Goal: Task Accomplishment & Management: Use online tool/utility

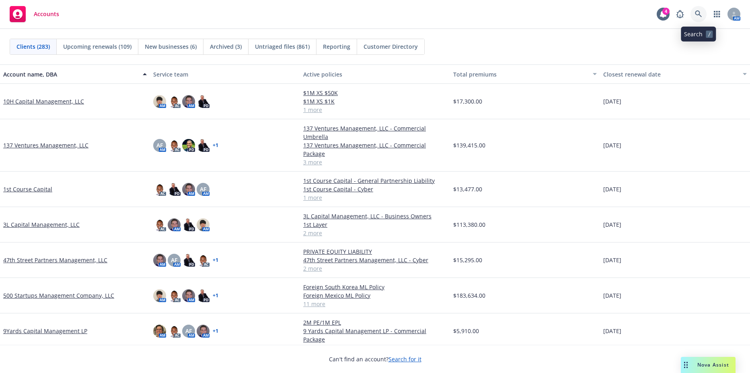
click at [697, 13] on icon at bounding box center [698, 13] width 7 height 7
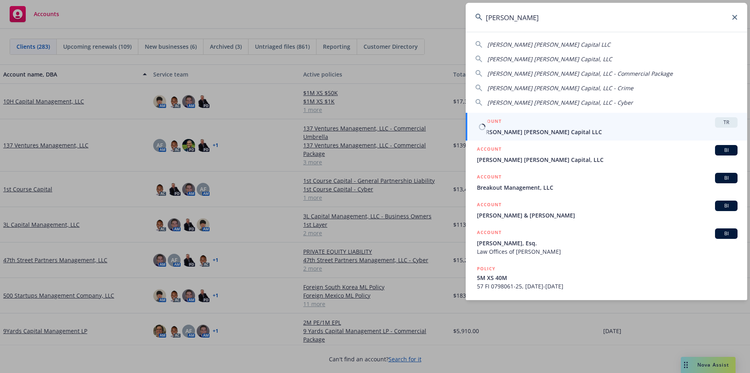
type input "fisher lyn"
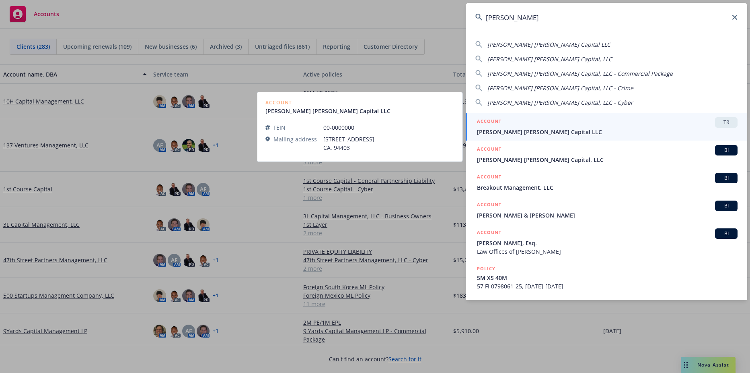
click at [555, 130] on span "Fisher Lynch Capital LLC" at bounding box center [607, 132] width 261 height 8
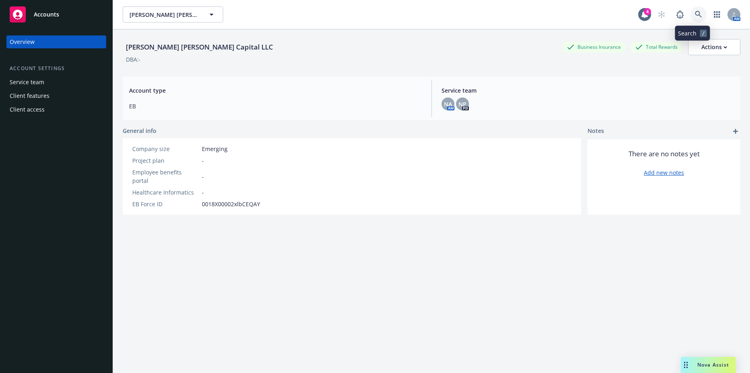
click at [694, 10] on link at bounding box center [699, 14] width 16 height 16
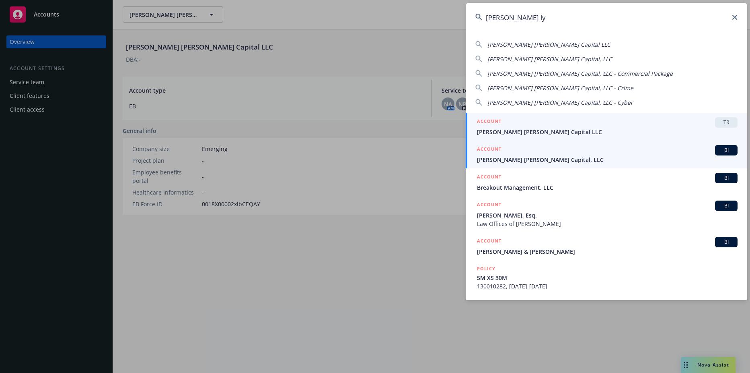
type input "fisher ly"
click at [529, 159] on span "Fisher Lynch Capital, LLC" at bounding box center [607, 159] width 261 height 8
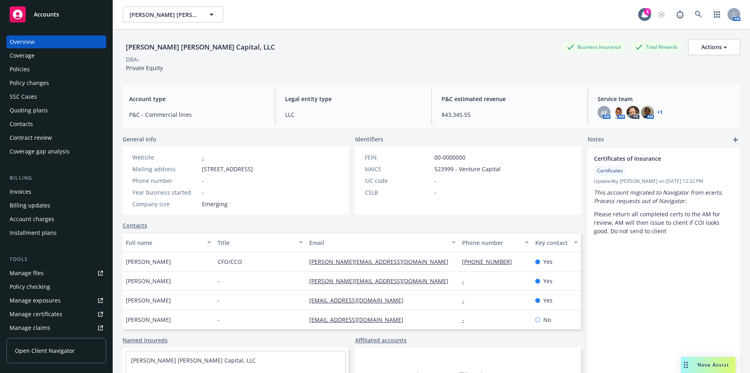
click at [25, 72] on div "Policies" at bounding box center [20, 69] width 20 height 13
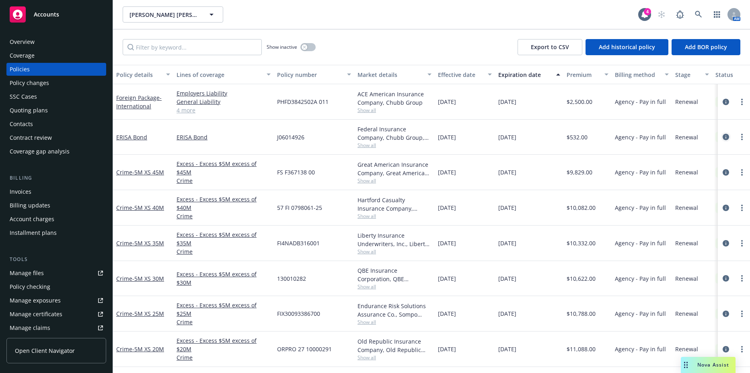
click at [723, 138] on icon "circleInformation" at bounding box center [726, 137] width 6 height 6
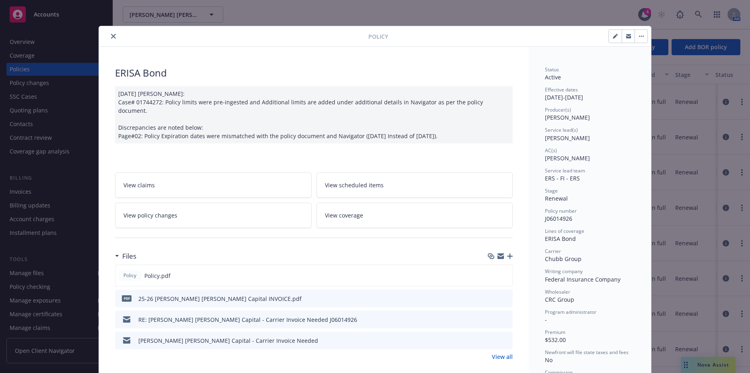
click at [299, 213] on icon at bounding box center [301, 215] width 4 height 4
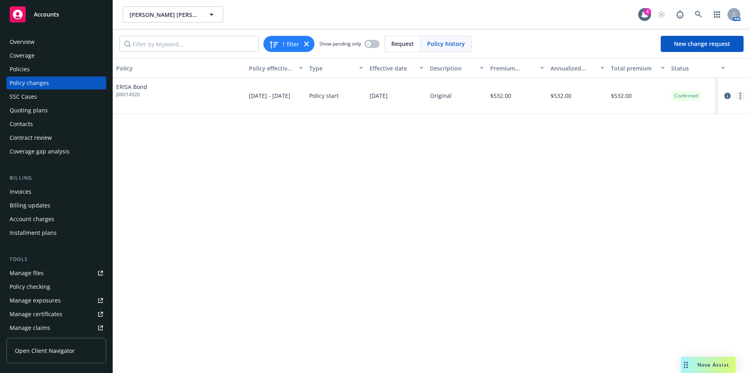
click at [743, 95] on link "more" at bounding box center [741, 96] width 10 height 10
click at [644, 157] on link "Edit billing info" at bounding box center [676, 161] width 138 height 16
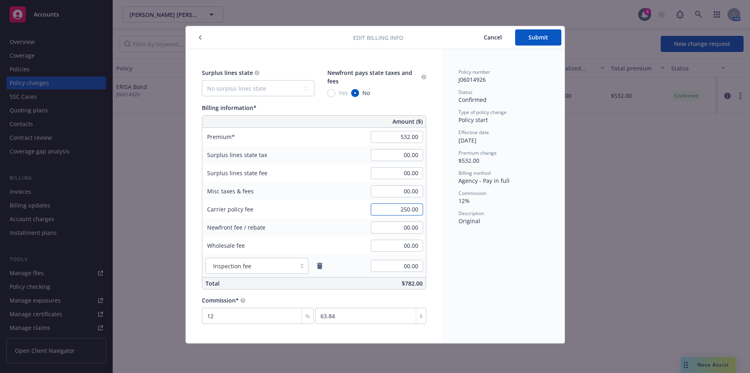
click at [391, 208] on input "250.00" at bounding box center [397, 209] width 52 height 12
type input "00.00"
click at [399, 232] on input "00.00" at bounding box center [397, 227] width 52 height 12
click at [538, 37] on span "Submit" at bounding box center [539, 37] width 20 height 8
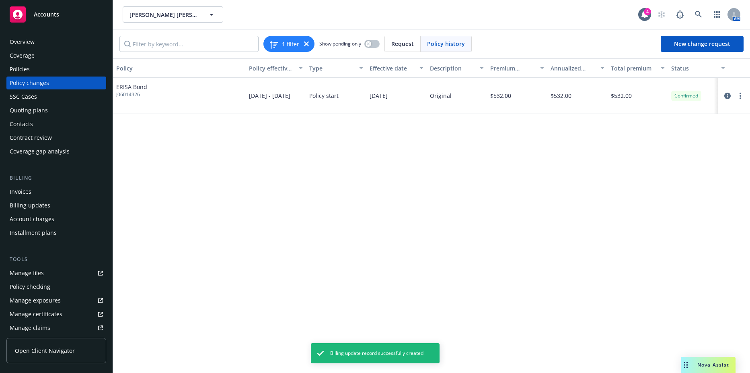
click at [45, 70] on div "Policies" at bounding box center [56, 69] width 93 height 13
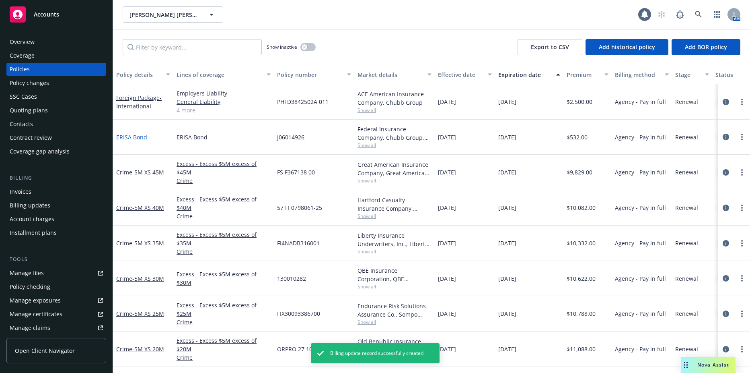
click at [131, 140] on link "ERISA Bond" at bounding box center [131, 137] width 31 height 8
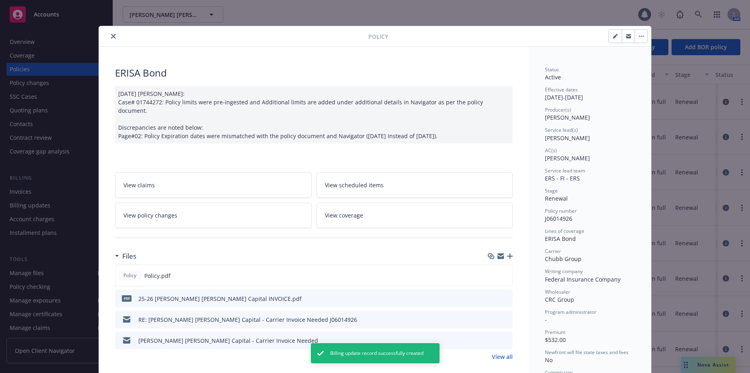
scroll to position [24, 0]
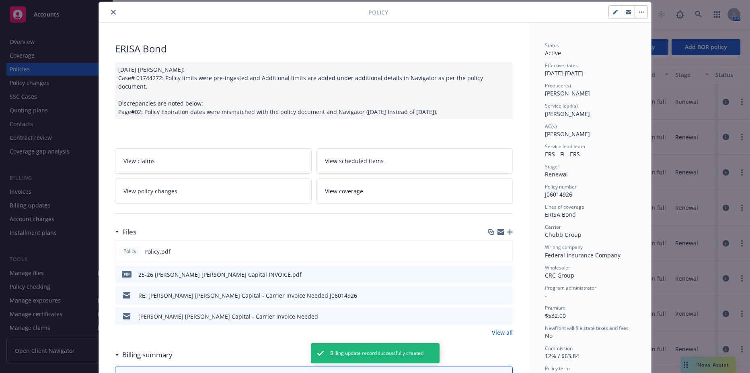
type input "$0.00"
click at [505, 271] on icon "preview file" at bounding box center [505, 274] width 7 height 6
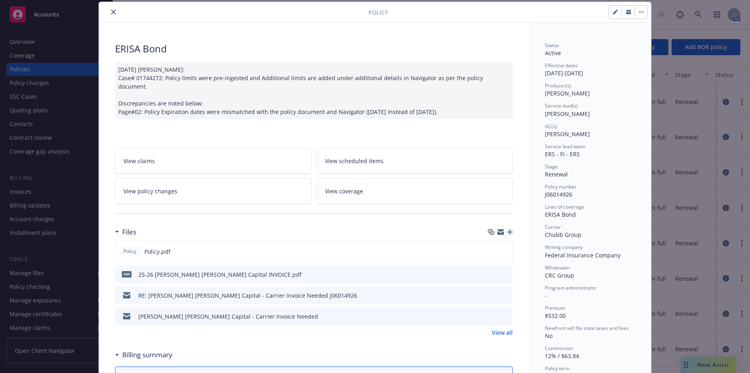
scroll to position [0, 0]
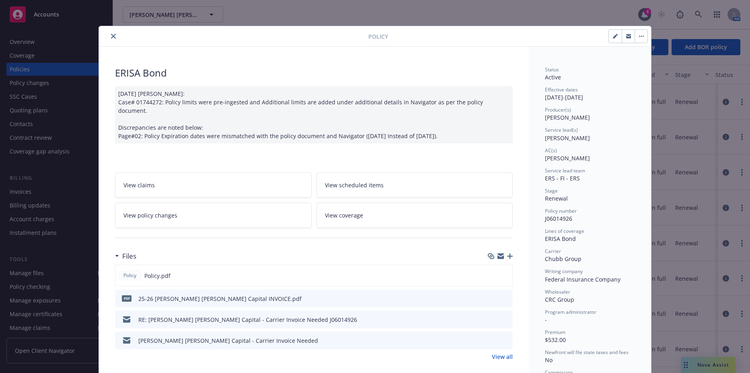
click at [111, 38] on icon "close" at bounding box center [113, 36] width 5 height 5
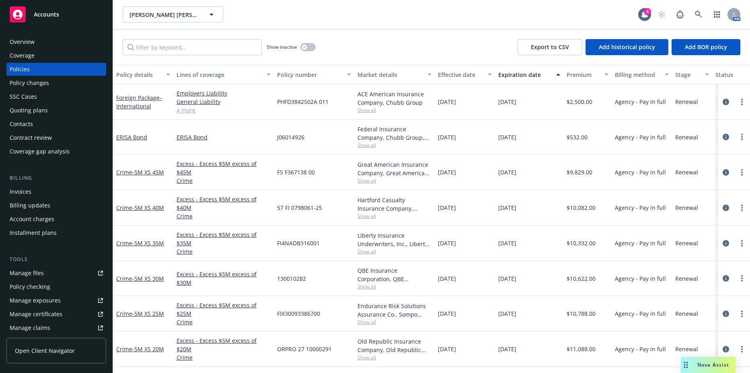
click at [41, 194] on div "Invoices" at bounding box center [56, 191] width 93 height 13
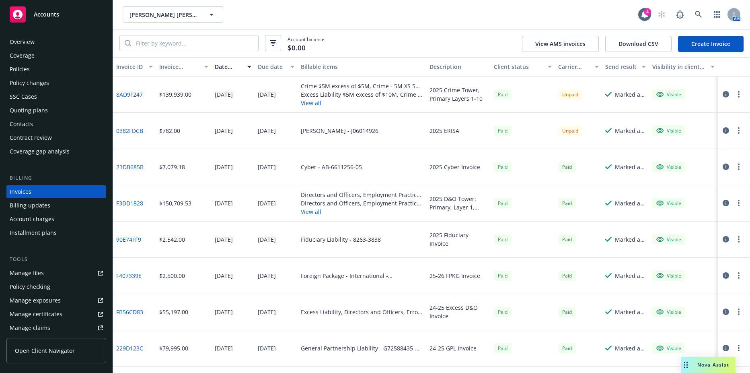
click at [717, 47] on link "Create Invoice" at bounding box center [711, 44] width 66 height 16
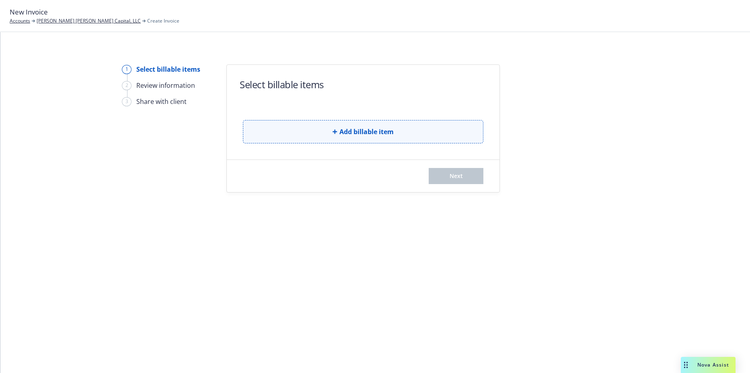
click at [317, 120] on button "Add billable item" at bounding box center [363, 131] width 241 height 23
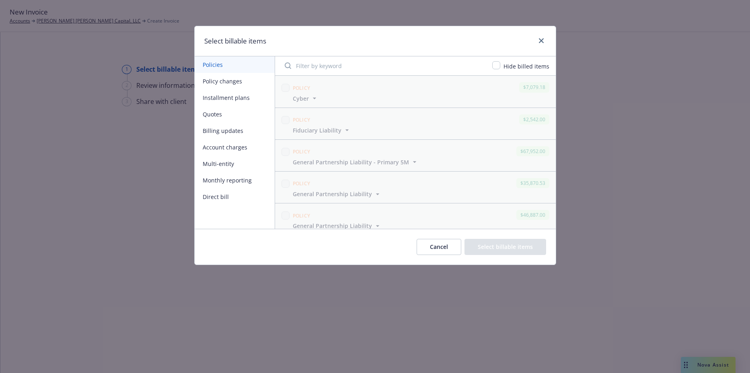
click at [210, 80] on button "Policy changes" at bounding box center [235, 81] width 80 height 16
click at [210, 134] on button "Billing updates" at bounding box center [235, 130] width 80 height 16
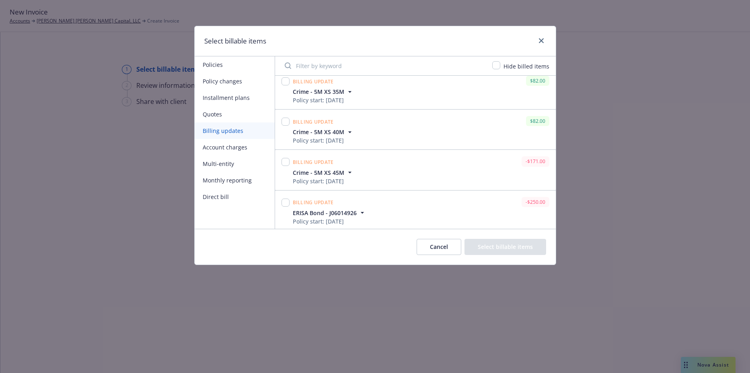
scroll to position [492, 0]
click at [287, 202] on input "checkbox" at bounding box center [286, 201] width 8 height 8
checkbox input "true"
click at [490, 249] on button "Select billable items" at bounding box center [506, 247] width 82 height 16
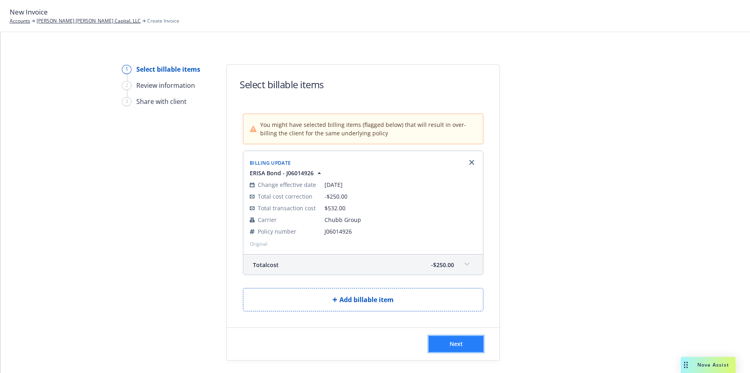
click at [462, 340] on button "Next" at bounding box center [456, 344] width 55 height 16
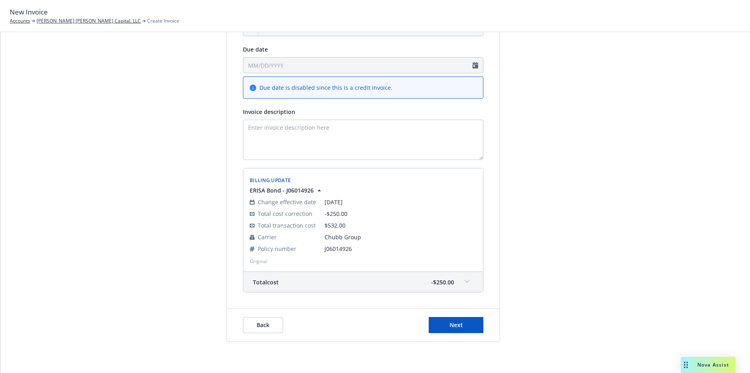
scroll to position [101, 0]
click at [463, 335] on div "Back Next" at bounding box center [363, 324] width 273 height 32
click at [461, 327] on button "Next" at bounding box center [456, 324] width 55 height 16
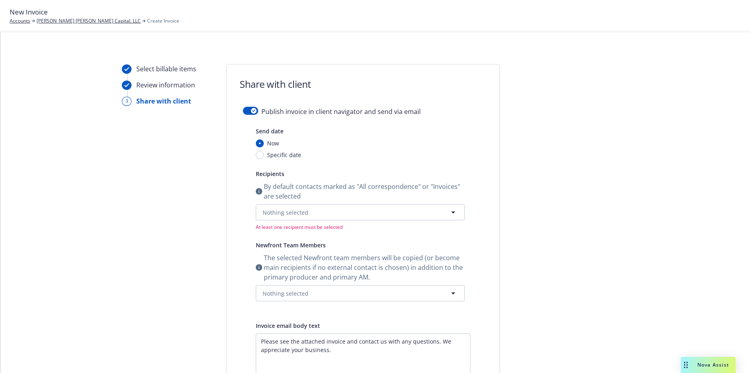
scroll to position [0, 0]
click at [251, 113] on div "button" at bounding box center [254, 111] width 6 height 6
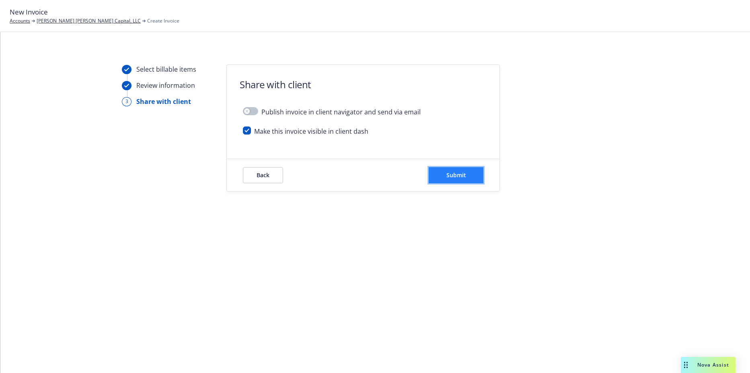
click at [453, 176] on span "Submit" at bounding box center [457, 175] width 20 height 8
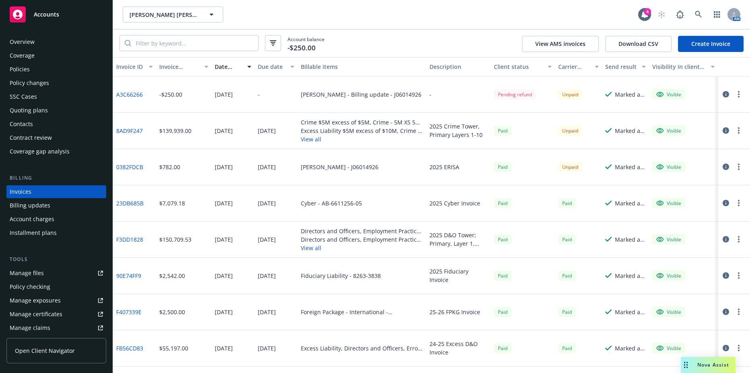
click at [38, 69] on div "Policies" at bounding box center [56, 69] width 93 height 13
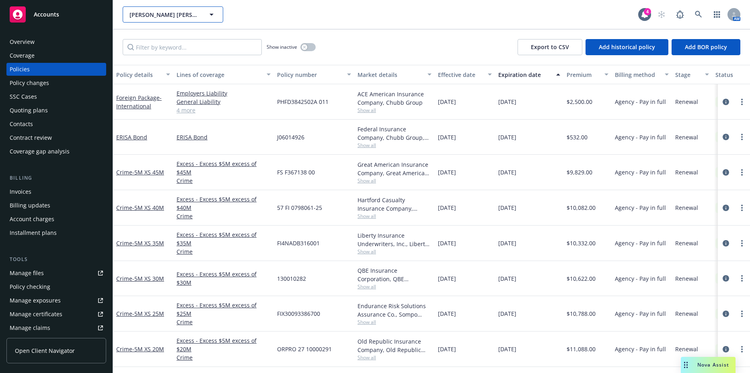
click at [173, 12] on span "Fisher Lynch Capital, LLC" at bounding box center [165, 14] width 70 height 8
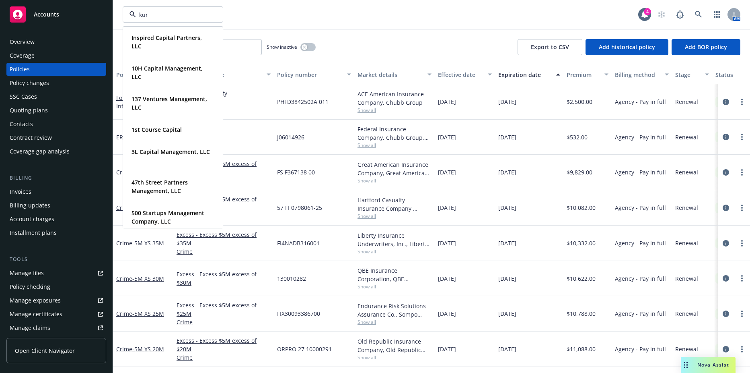
type input "kurv"
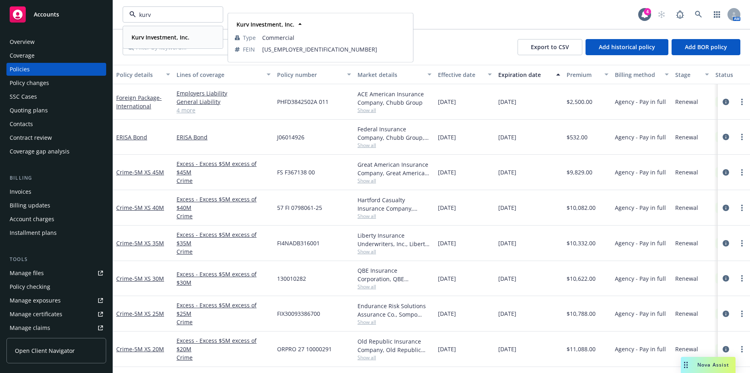
click at [138, 36] on strong "Kurv Investment, Inc." at bounding box center [161, 37] width 58 height 8
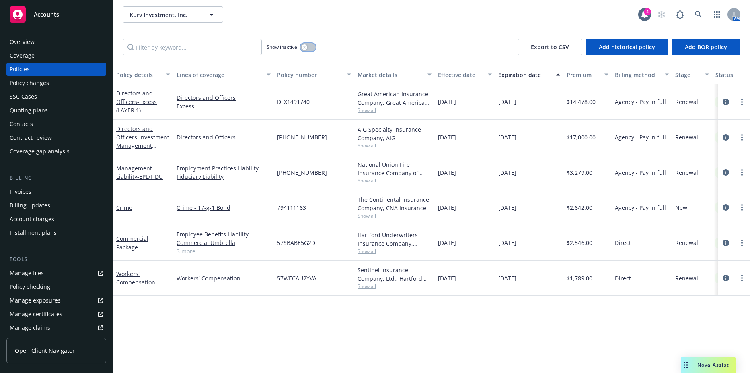
click at [309, 47] on button "button" at bounding box center [308, 47] width 15 height 8
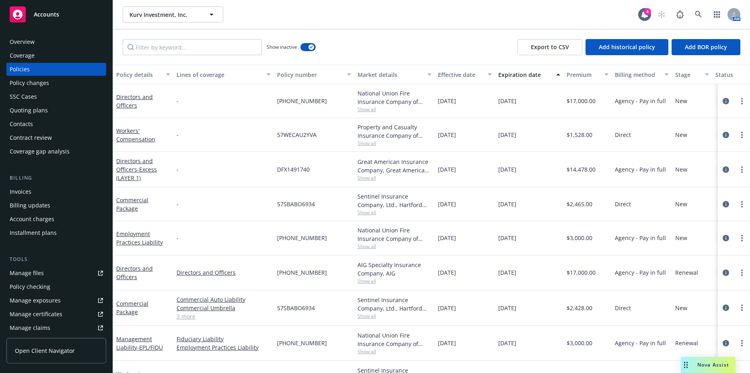
click at [311, 53] on div "Show inactive" at bounding box center [291, 47] width 49 height 16
click at [310, 46] on icon "button" at bounding box center [311, 47] width 3 height 2
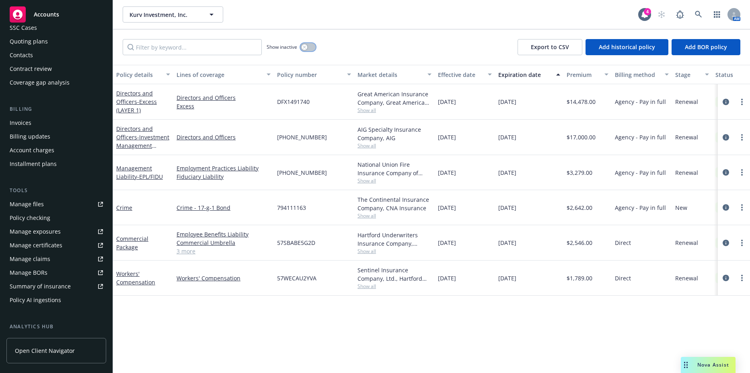
scroll to position [179, 0]
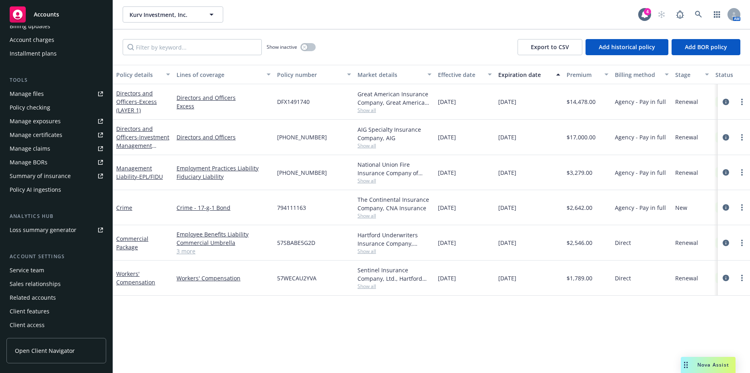
click at [49, 178] on div "Summary of insurance" at bounding box center [40, 175] width 61 height 13
click at [137, 244] on link "Commercial Package" at bounding box center [132, 243] width 32 height 16
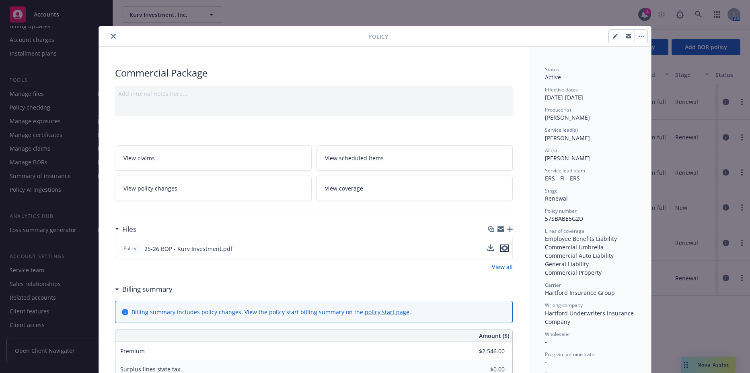
click at [503, 249] on icon "preview file" at bounding box center [504, 248] width 7 height 6
click at [111, 37] on icon "close" at bounding box center [113, 36] width 5 height 5
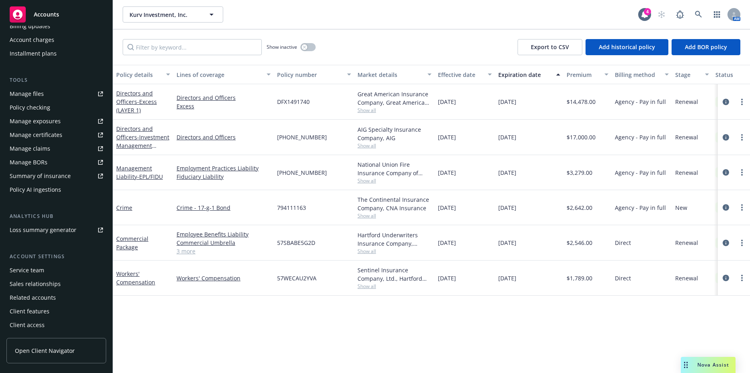
click at [186, 252] on link "3 more" at bounding box center [224, 251] width 94 height 8
click at [187, 250] on link "3 more" at bounding box center [224, 251] width 94 height 8
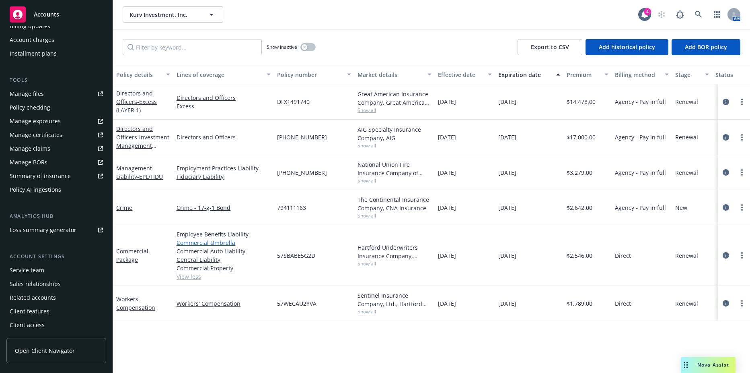
click at [205, 243] on link "Commercial Umbrella" at bounding box center [224, 242] width 94 height 8
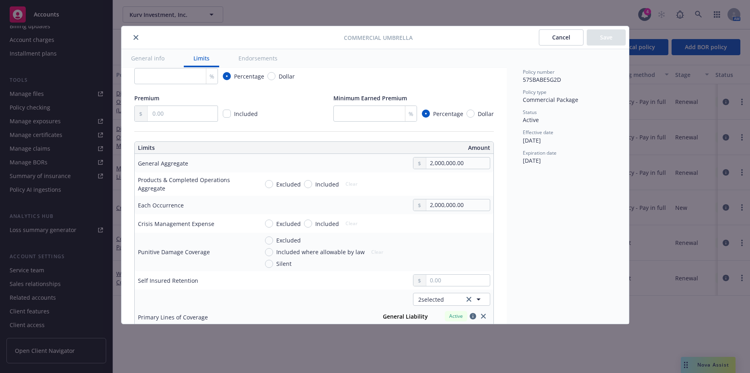
scroll to position [161, 0]
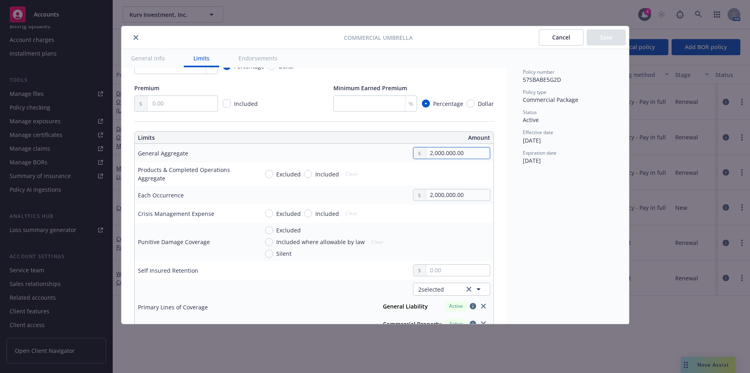
click at [437, 148] on input "2,000,000.00" at bounding box center [458, 152] width 63 height 11
type input "5,000,000.00"
click at [448, 219] on button "$5,000,000.00" at bounding box center [449, 216] width 69 height 15
click at [444, 191] on input "2,000,000.00" at bounding box center [458, 194] width 63 height 11
type input "5,000,000.00"
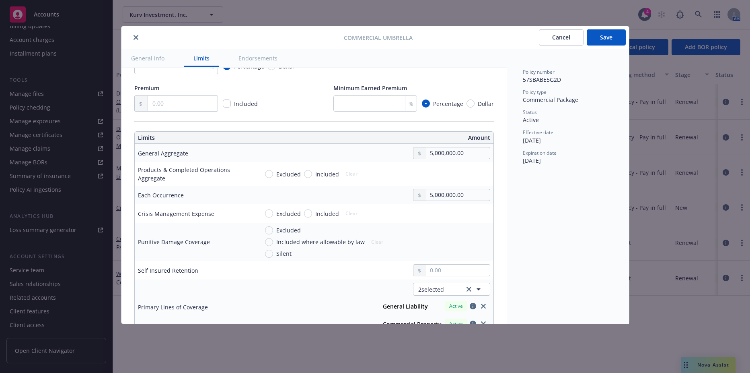
click at [446, 264] on button "$5,000,000.00" at bounding box center [449, 258] width 69 height 15
click at [606, 38] on button "Save" at bounding box center [606, 37] width 39 height 16
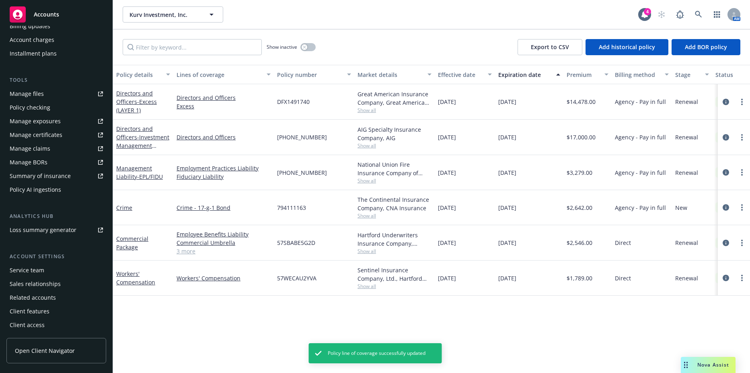
click at [184, 252] on link "3 more" at bounding box center [224, 251] width 94 height 8
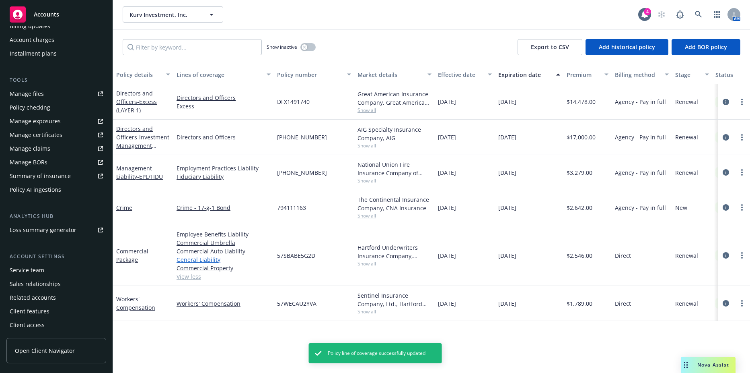
click at [210, 260] on link "General Liability" at bounding box center [224, 259] width 94 height 8
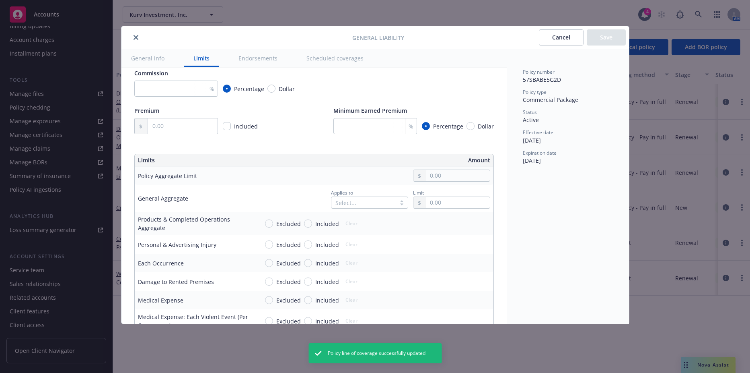
scroll to position [201, 0]
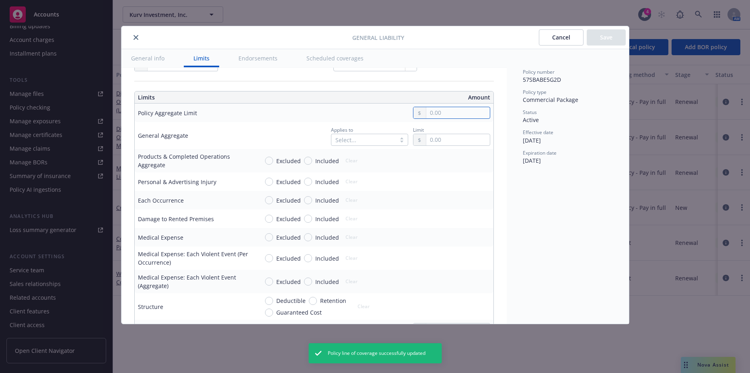
click at [444, 117] on input "text" at bounding box center [458, 112] width 63 height 11
type input "2,000,000.00"
click at [442, 164] on button "$2,000,000.00" at bounding box center [449, 162] width 69 height 15
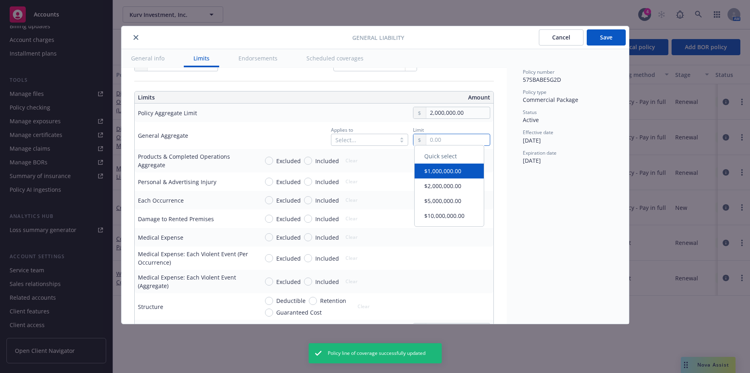
click at [440, 136] on input "text" at bounding box center [458, 139] width 63 height 11
type input "2,000,000.00"
click at [449, 191] on button "$2,000,000.00" at bounding box center [449, 189] width 69 height 15
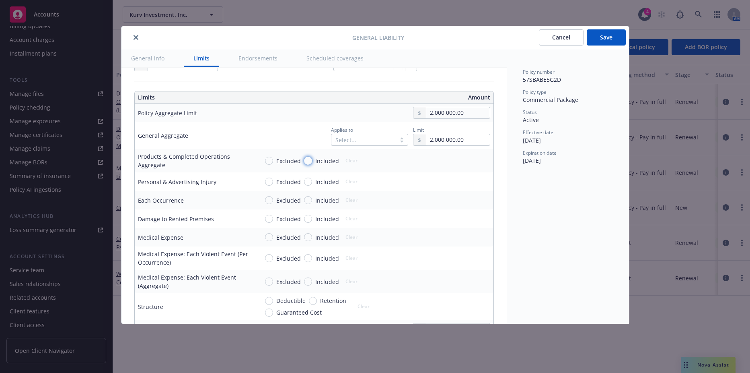
click at [308, 160] on input "Included" at bounding box center [308, 161] width 8 height 8
radio input "true"
click at [308, 184] on input "Included" at bounding box center [308, 181] width 8 height 8
radio input "true"
click at [308, 201] on input "Included" at bounding box center [308, 200] width 8 height 8
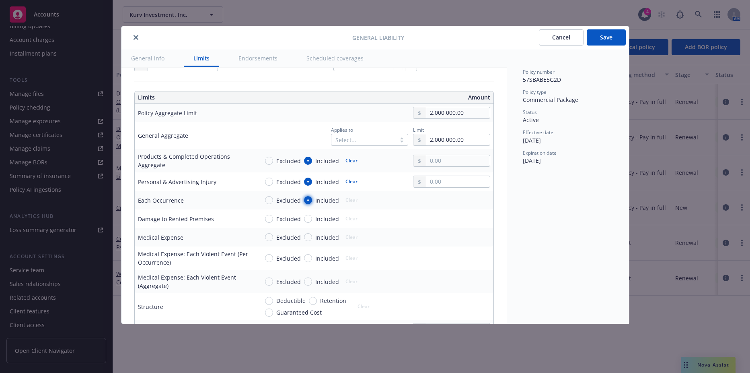
radio input "true"
click at [430, 200] on input "text" at bounding box center [458, 199] width 63 height 11
click at [437, 249] on button "$2,000,000.00" at bounding box center [449, 250] width 69 height 15
click at [443, 200] on input "2,000,000.00" at bounding box center [458, 199] width 63 height 11
type input "1,000,000.00"
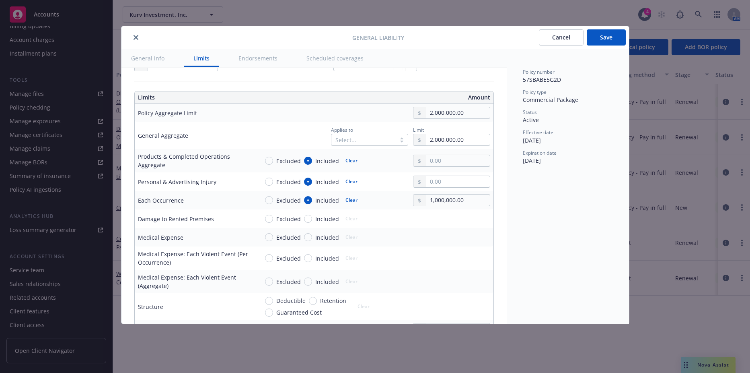
click at [437, 233] on button "$1,000,000.00" at bounding box center [449, 234] width 69 height 15
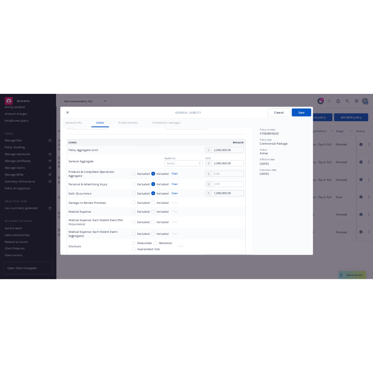
scroll to position [241, 0]
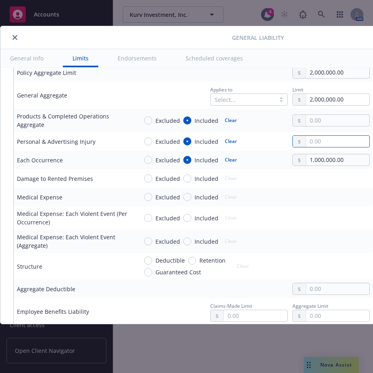
click at [308, 142] on input "text" at bounding box center [337, 141] width 63 height 11
type input "1,000,000.00"
click at [310, 175] on button "$1,000,000.00" at bounding box center [328, 176] width 69 height 15
click at [309, 118] on input "text" at bounding box center [337, 120] width 63 height 11
type input "2,000,000.00"
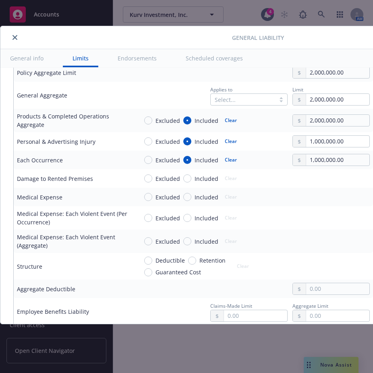
click at [314, 169] on button "$2,000,000.00" at bounding box center [328, 170] width 69 height 15
click at [185, 175] on input "Included" at bounding box center [187, 178] width 8 height 8
radio input "true"
click at [342, 176] on input "text" at bounding box center [337, 178] width 63 height 11
type input "1,000,000.00"
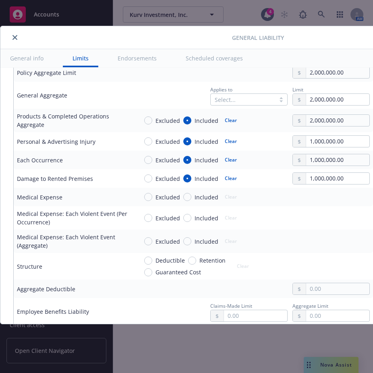
click at [346, 212] on button "$1,000,000.00" at bounding box center [328, 212] width 69 height 15
click at [192, 195] on span "Included" at bounding box center [204, 197] width 27 height 8
click at [191, 195] on input "Included" at bounding box center [187, 197] width 8 height 8
radio input "true"
click at [331, 197] on input "text" at bounding box center [337, 196] width 63 height 11
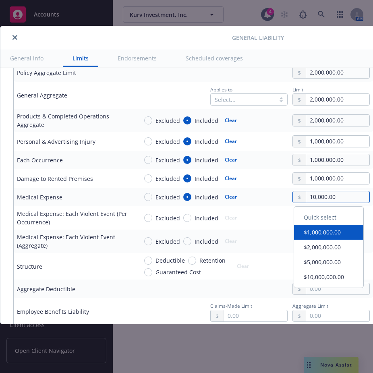
type input "10,000.00"
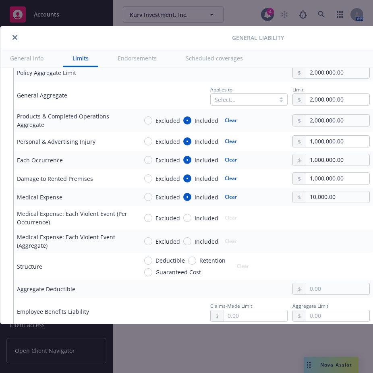
click at [45, 212] on div "Medical Expense: Each Violent Event (Per Occurrence)" at bounding box center [74, 217] width 114 height 17
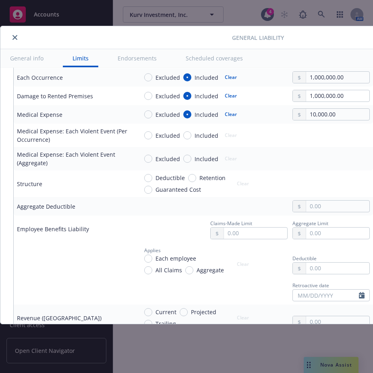
scroll to position [362, 0]
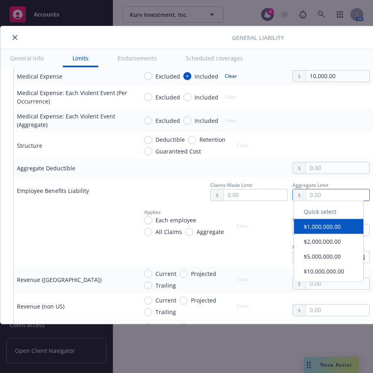
click at [312, 194] on input "text" at bounding box center [337, 194] width 63 height 11
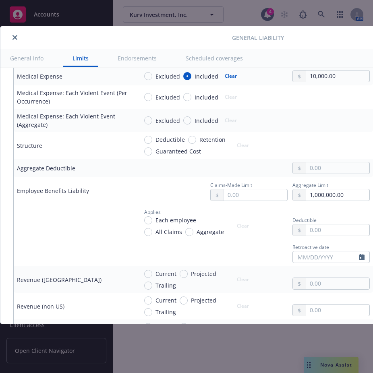
click at [316, 229] on button "$1,000,000.00" at bounding box center [328, 230] width 69 height 15
click at [312, 196] on input "1,000,000.00" at bounding box center [337, 194] width 63 height 11
type input "2,000,000.00"
click at [320, 245] on button "$2,000,000.00" at bounding box center [328, 244] width 69 height 15
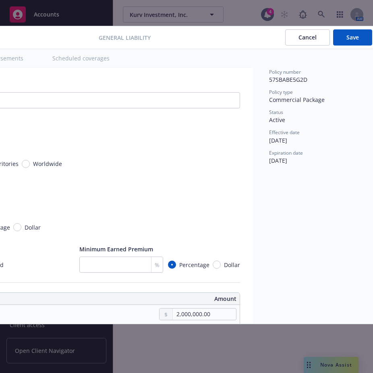
scroll to position [0, 136]
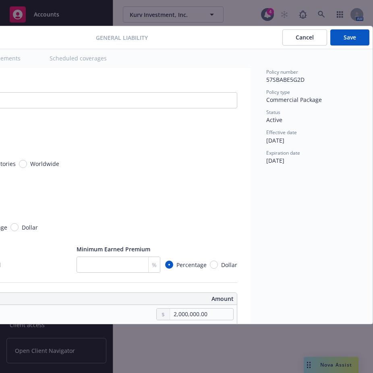
drag, startPoint x: 359, startPoint y: 29, endPoint x: 357, endPoint y: 39, distance: 10.3
click at [357, 39] on button "Save" at bounding box center [349, 37] width 39 height 16
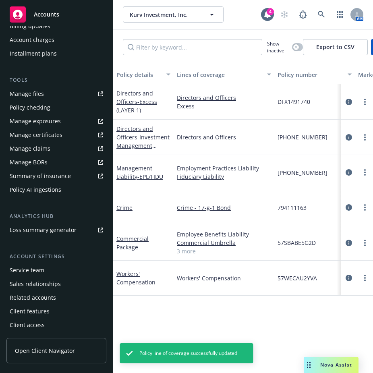
click at [183, 251] on link "3 more" at bounding box center [224, 251] width 94 height 8
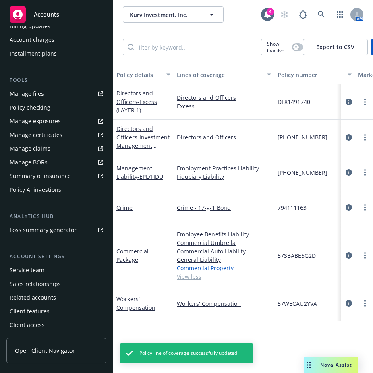
click at [198, 267] on link "Commercial Property" at bounding box center [224, 268] width 94 height 8
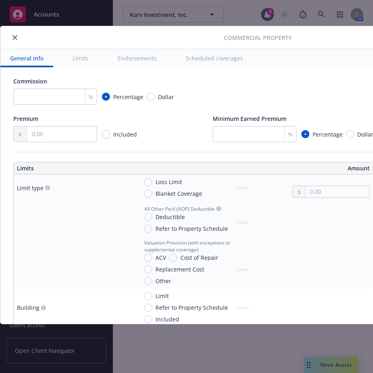
scroll to position [161, 0]
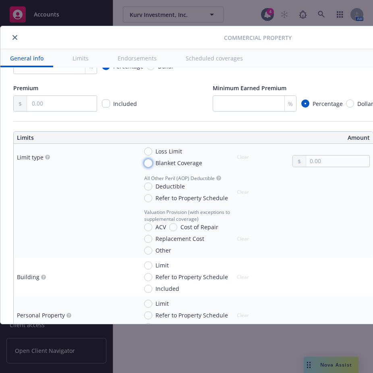
click at [151, 161] on input "Blanket Coverage" at bounding box center [148, 163] width 8 height 8
radio input "true"
click at [328, 162] on input "text" at bounding box center [337, 160] width 63 height 11
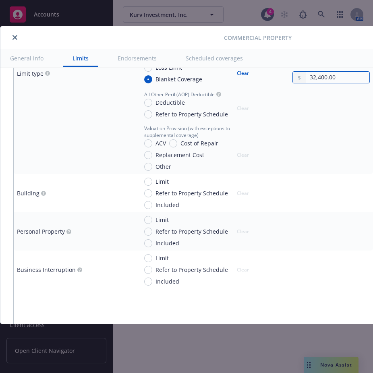
scroll to position [241, 0]
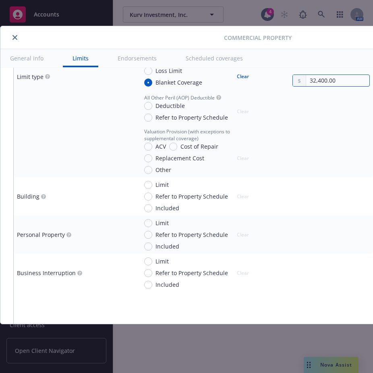
type input "32,400.00"
click at [152, 224] on span "Limit" at bounding box center [160, 223] width 16 height 8
click at [152, 224] on input "Limit" at bounding box center [148, 223] width 8 height 8
radio input "true"
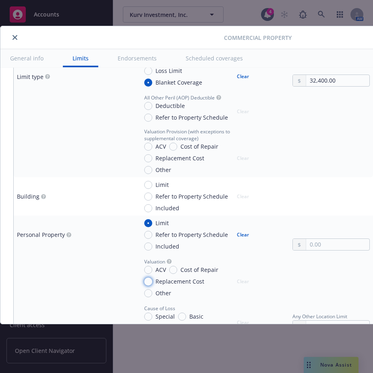
click at [148, 282] on input "Replacement Cost" at bounding box center [148, 281] width 8 height 8
radio input "true"
drag, startPoint x: 330, startPoint y: 81, endPoint x: 235, endPoint y: 80, distance: 94.2
click at [235, 80] on div "Loss Limit Blanket Coverage Clear 32,400.00" at bounding box center [254, 76] width 232 height 20
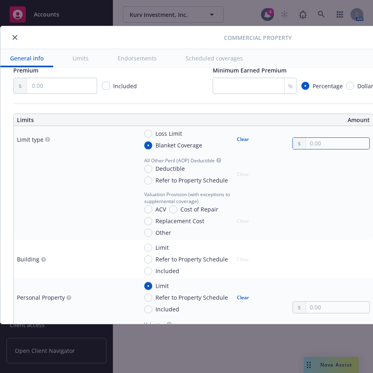
scroll to position [201, 0]
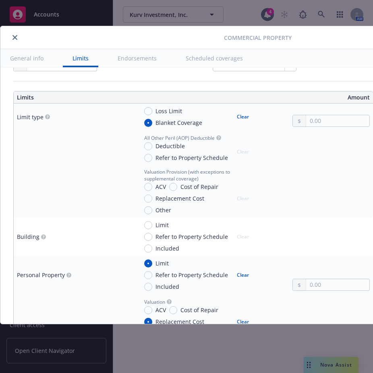
click at [240, 117] on button "Clear" at bounding box center [243, 116] width 22 height 11
radio input "false"
click at [315, 285] on input "text" at bounding box center [337, 284] width 63 height 11
paste input "32,400.00"
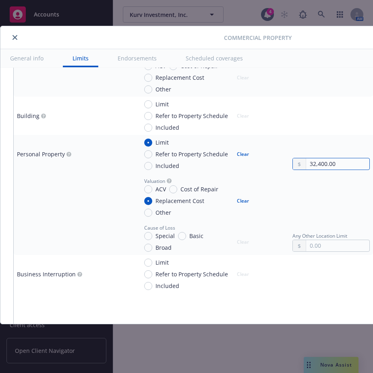
scroll to position [443, 0]
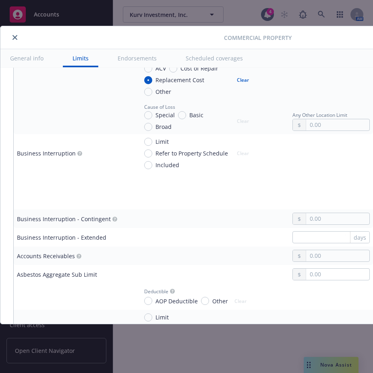
type input "32,400.00"
click at [148, 142] on input "Limit" at bounding box center [148, 142] width 8 height 8
radio input "true"
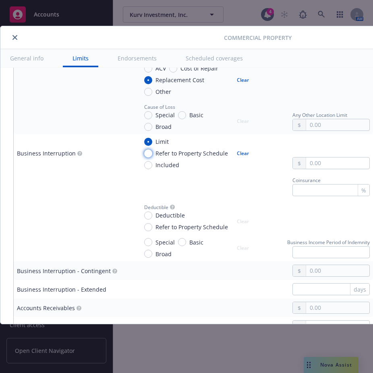
click at [150, 155] on input "Refer to Property Schedule" at bounding box center [148, 153] width 8 height 8
radio input "true"
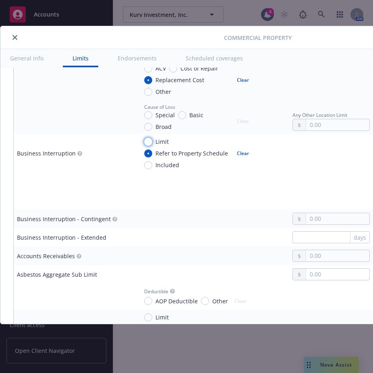
click at [149, 144] on input "Limit" at bounding box center [148, 142] width 8 height 8
radio input "true"
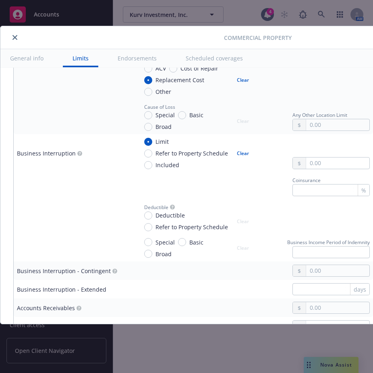
click at [150, 170] on td "Limit Refer to Property Schedule Included Clear" at bounding box center [253, 153] width 238 height 38
click at [150, 164] on input "Included" at bounding box center [148, 165] width 8 height 8
radio input "true"
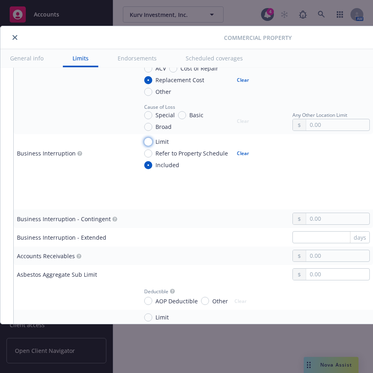
click at [148, 138] on input "Limit" at bounding box center [148, 142] width 8 height 8
radio input "true"
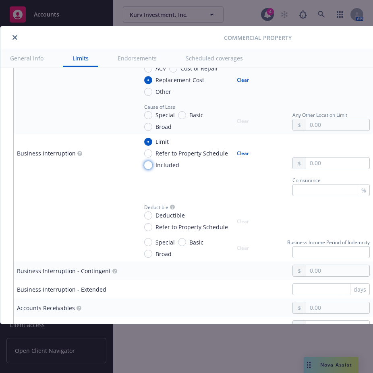
click at [147, 164] on input "Included" at bounding box center [148, 165] width 8 height 8
radio input "true"
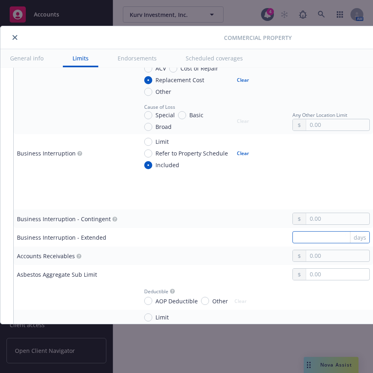
click at [329, 235] on input "text" at bounding box center [330, 237] width 77 height 12
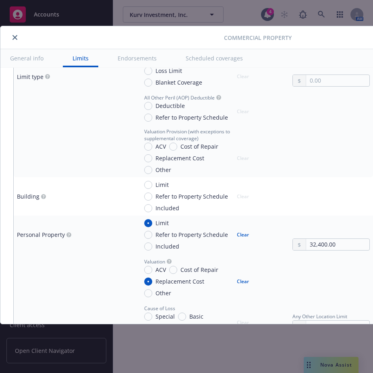
scroll to position [282, 0]
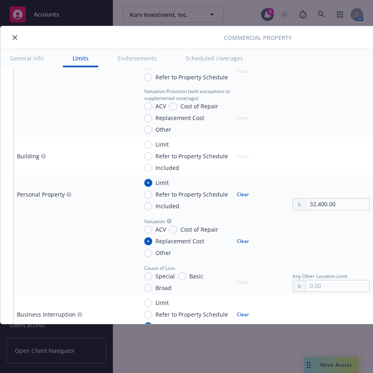
type input "60"
click at [147, 278] on input "Special" at bounding box center [148, 276] width 8 height 8
radio input "true"
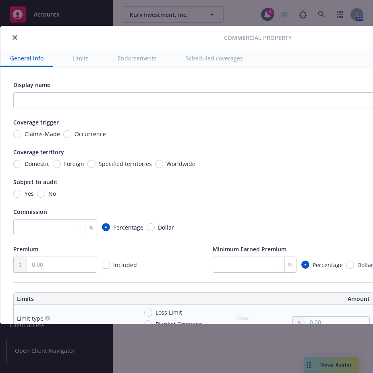
scroll to position [0, 136]
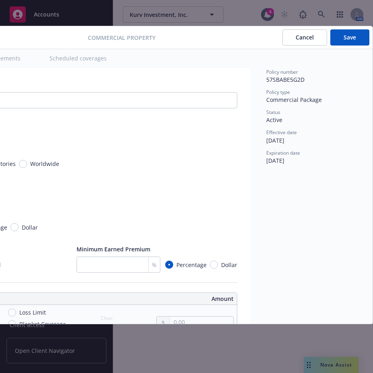
click at [347, 35] on button "Save" at bounding box center [349, 37] width 39 height 16
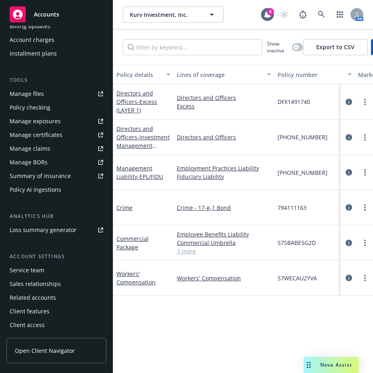
click at [185, 253] on link "3 more" at bounding box center [224, 251] width 94 height 8
click at [188, 251] on link "3 more" at bounding box center [224, 251] width 94 height 8
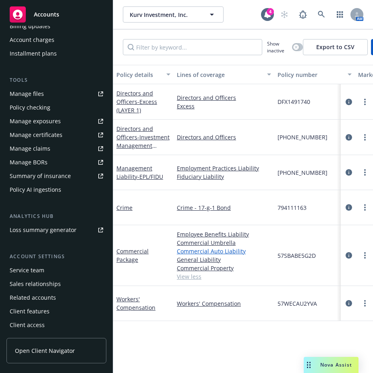
click at [199, 253] on link "Commercial Auto Liability" at bounding box center [224, 251] width 94 height 8
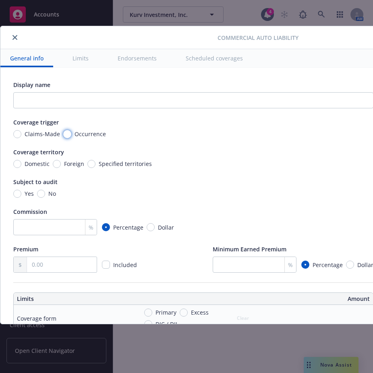
click at [69, 134] on input "Occurrence" at bounding box center [67, 134] width 8 height 8
radio input "true"
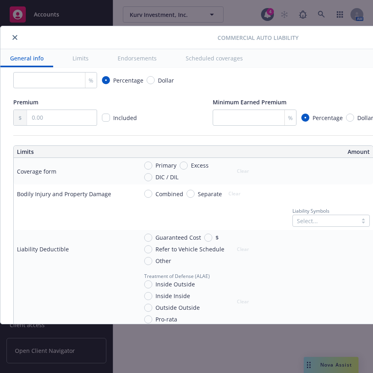
scroll to position [161, 0]
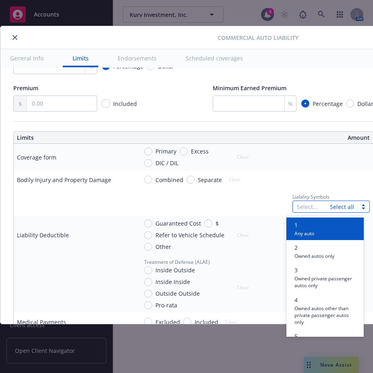
click at [297, 206] on div at bounding box center [311, 207] width 29 height 10
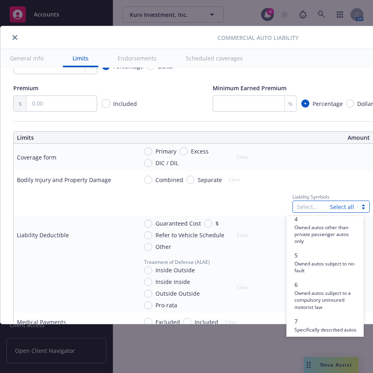
scroll to position [121, 0]
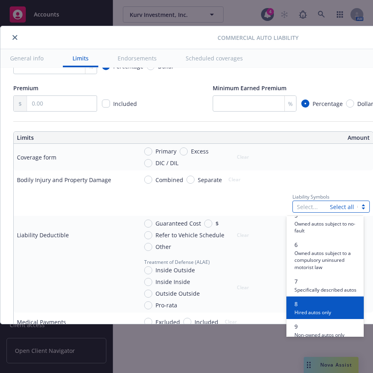
click at [315, 315] on span "Hired autos only" at bounding box center [312, 312] width 37 height 8
click at [310, 315] on span "Non-owned autos only" at bounding box center [319, 312] width 50 height 8
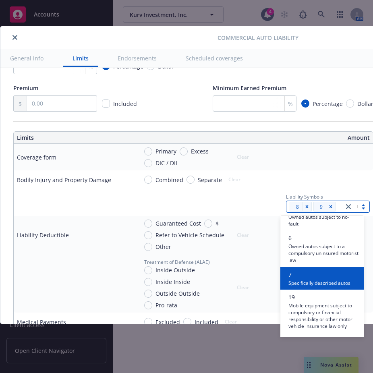
click at [223, 202] on div "Liability Symbols option 9, selected. option 7 focused, 7 of 9. 9 results avail…" at bounding box center [254, 202] width 232 height 21
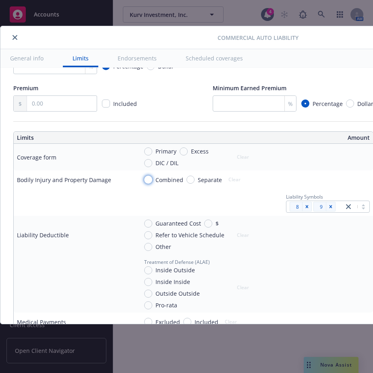
click at [145, 179] on input "Combined" at bounding box center [148, 179] width 8 height 8
radio input "true"
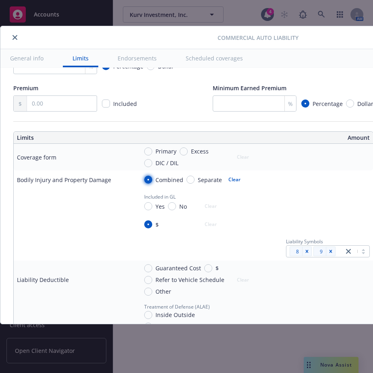
radio input "true"
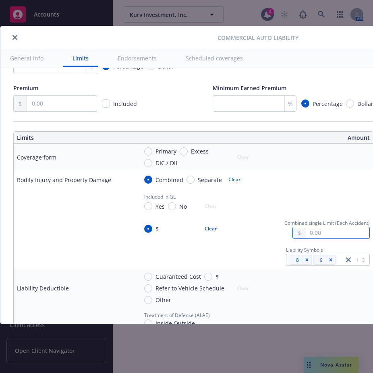
click at [329, 229] on input "text" at bounding box center [337, 232] width 63 height 11
type input "1,000,000.00"
click at [322, 267] on button "$1,000,000.00" at bounding box center [328, 267] width 69 height 15
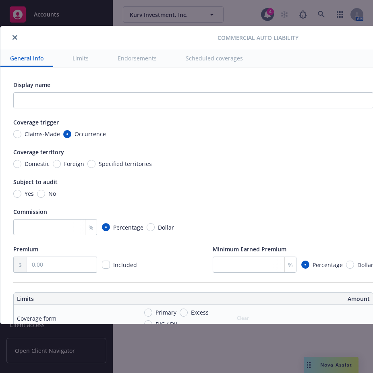
scroll to position [0, 136]
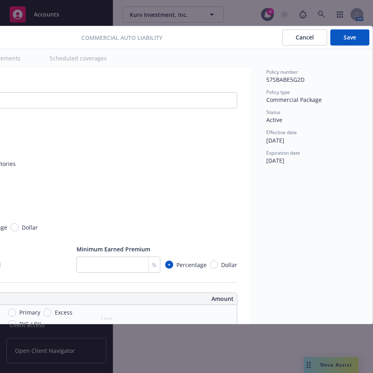
click at [341, 42] on button "Save" at bounding box center [349, 37] width 39 height 16
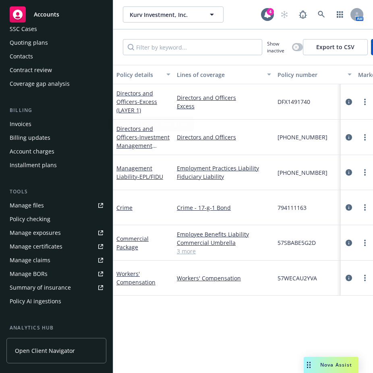
scroll to position [179, 0]
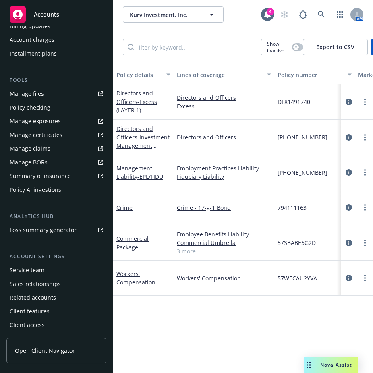
click at [56, 177] on div "Summary of insurance" at bounding box center [40, 175] width 61 height 13
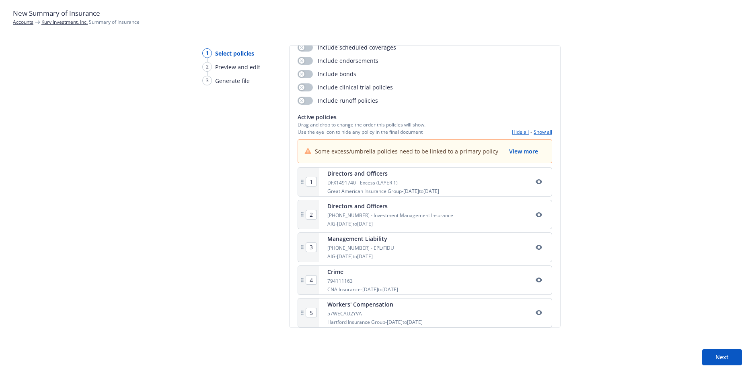
scroll to position [86, 0]
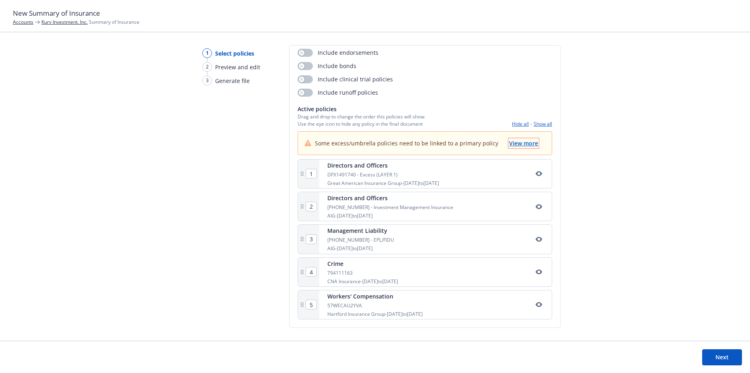
click at [517, 145] on span "View more" at bounding box center [523, 143] width 29 height 8
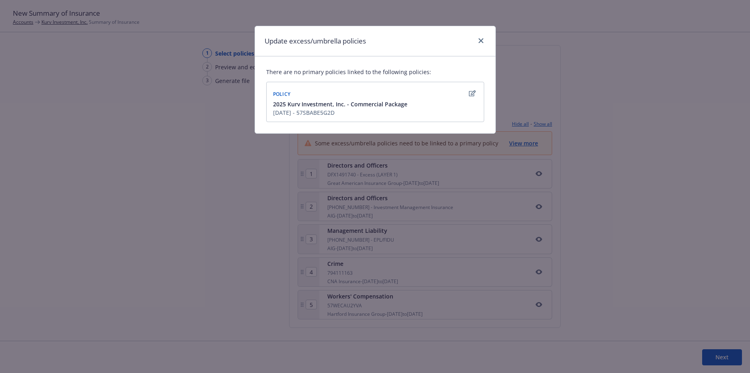
click at [472, 86] on div "Policy 2025 Kurv Investment, Inc. - Commercial Package [DATE] - 57SBABE5G2D" at bounding box center [375, 102] width 218 height 40
click at [472, 93] on icon "button" at bounding box center [472, 93] width 7 height 6
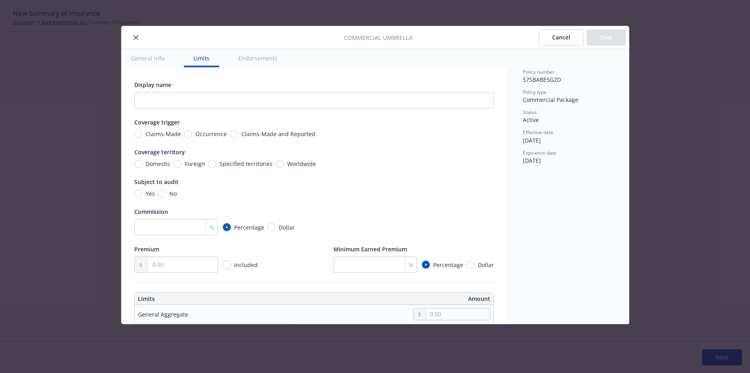
scroll to position [225, 0]
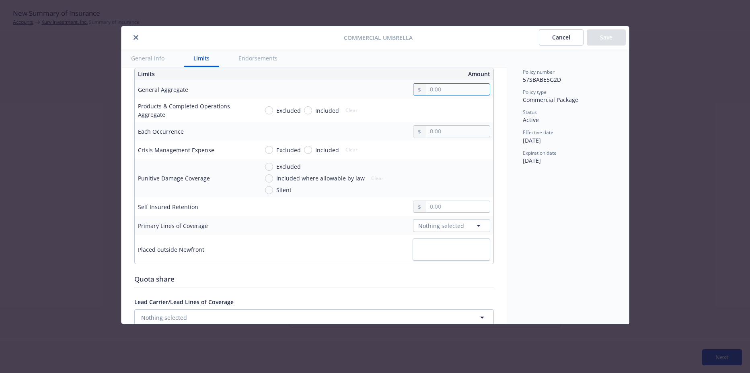
click at [444, 89] on input "text" at bounding box center [458, 89] width 63 height 11
type input "2,000,000.00"
click at [443, 135] on button "$2,000,000.00" at bounding box center [449, 139] width 69 height 15
click at [440, 132] on input "text" at bounding box center [458, 131] width 63 height 11
type input "2,000,000.00"
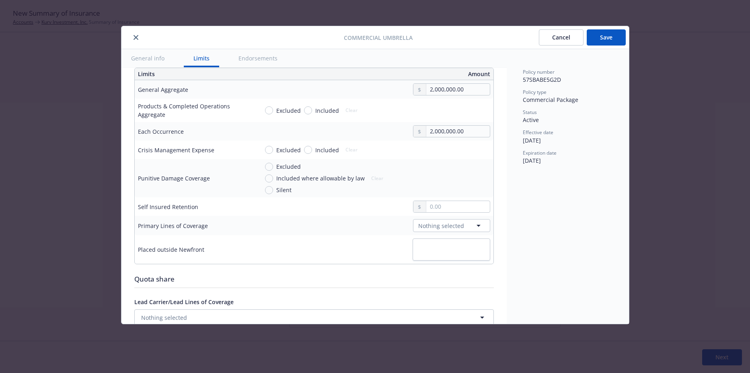
click at [431, 181] on button "$2,000,000.00" at bounding box center [449, 181] width 69 height 15
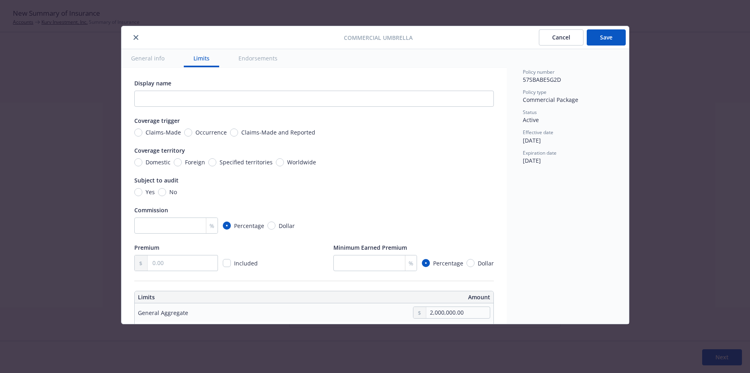
scroll to position [0, 0]
click at [179, 130] on span "Claims-Made" at bounding box center [163, 134] width 35 height 8
click at [142, 130] on input "Claims-Made" at bounding box center [138, 134] width 8 height 8
radio input "true"
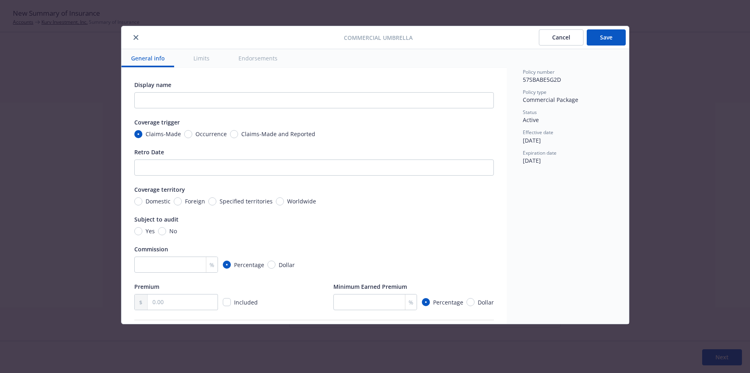
click at [159, 133] on span "Claims-Made" at bounding box center [163, 134] width 35 height 8
click at [142, 133] on input "Claims-Made" at bounding box center [138, 134] width 8 height 8
click at [193, 132] on span "Occurrence" at bounding box center [209, 134] width 35 height 8
click at [192, 132] on input "Occurrence" at bounding box center [188, 134] width 8 height 8
radio input "true"
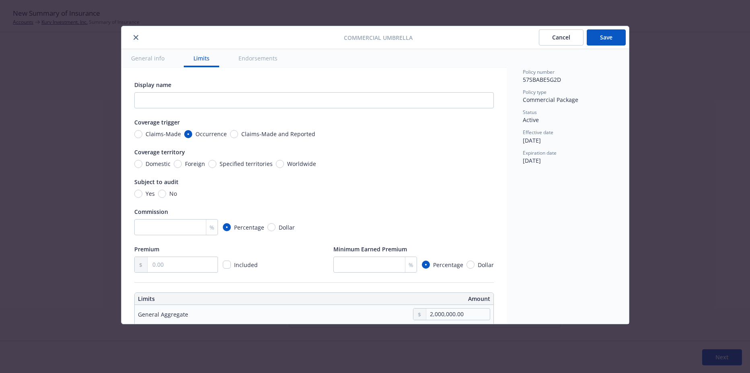
click at [153, 55] on button "General info" at bounding box center [148, 58] width 53 height 18
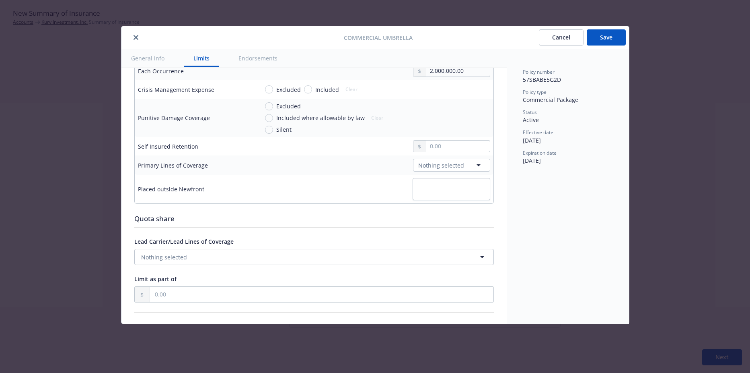
scroll to position [282, 0]
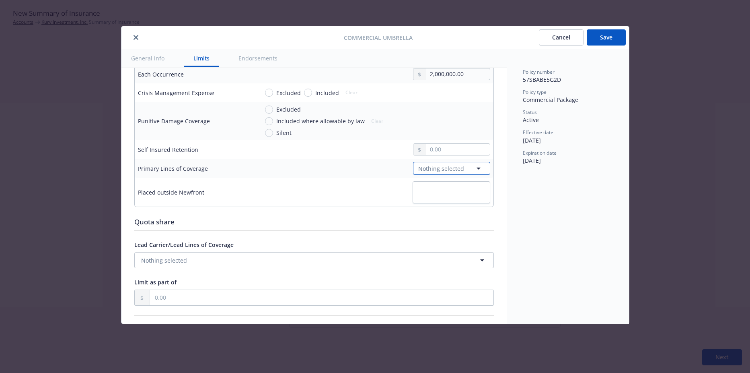
click at [450, 170] on span "Nothing selected" at bounding box center [441, 168] width 46 height 8
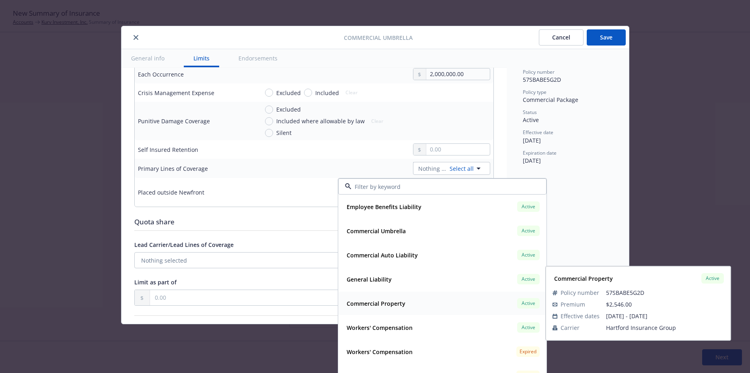
click at [395, 303] on strong "Commercial Property" at bounding box center [376, 303] width 59 height 8
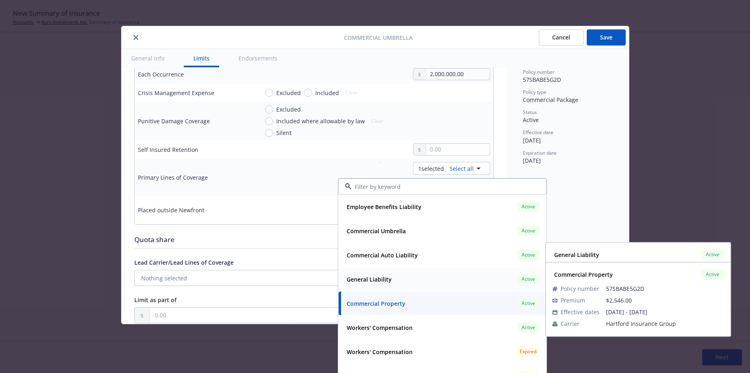
click at [386, 280] on strong "General Liability" at bounding box center [369, 279] width 45 height 8
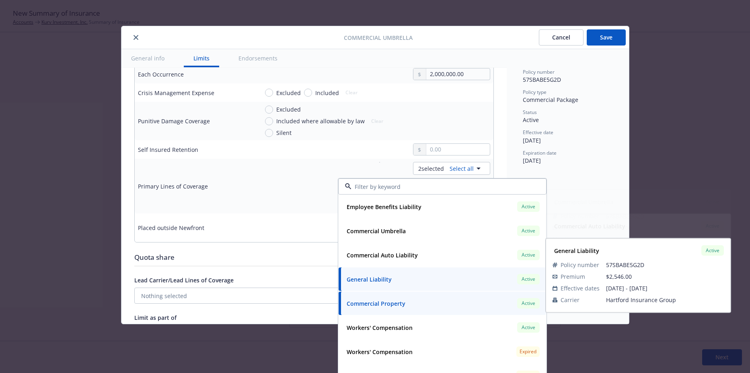
click at [274, 164] on div "2 selected Select all General Liability Active Commercial Property Active Emplo…" at bounding box center [375, 186] width 232 height 48
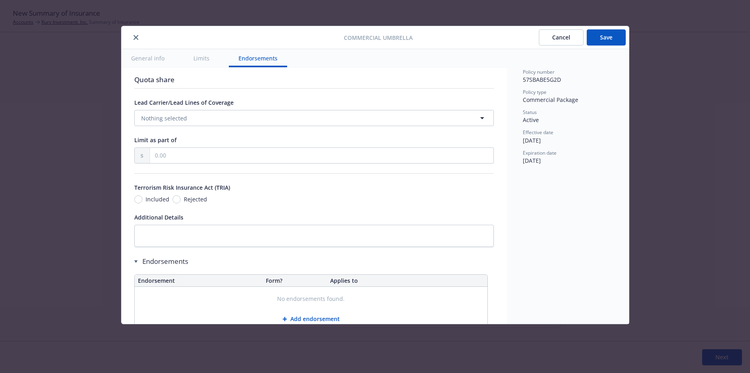
scroll to position [483, 0]
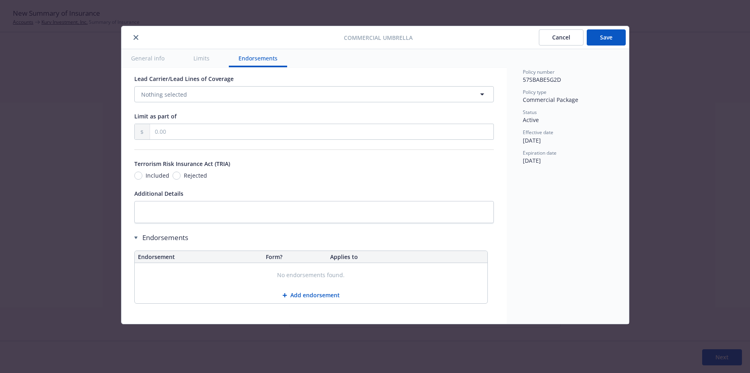
click at [597, 33] on button "Save" at bounding box center [606, 37] width 39 height 16
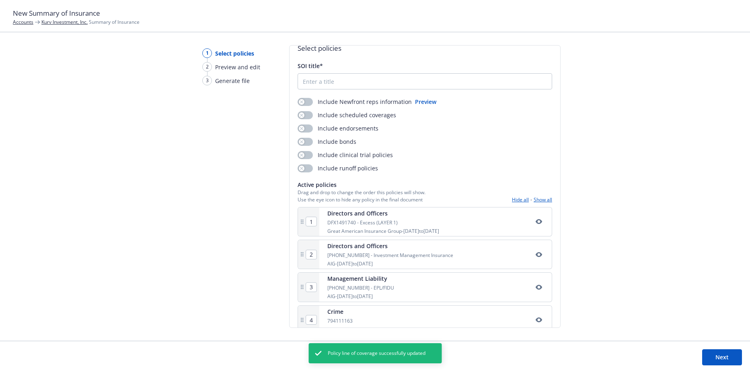
scroll to position [0, 0]
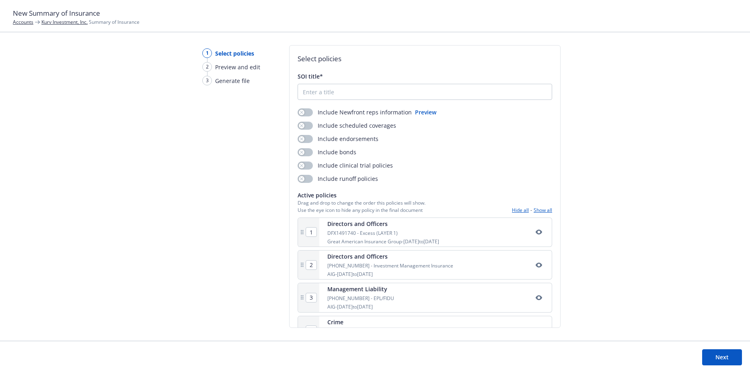
click at [72, 22] on link "Kurv Investment, Inc." at bounding box center [64, 22] width 46 height 7
click at [335, 83] on div "SOI title*" at bounding box center [425, 86] width 255 height 28
click at [338, 91] on input "SOI title*" at bounding box center [425, 91] width 254 height 15
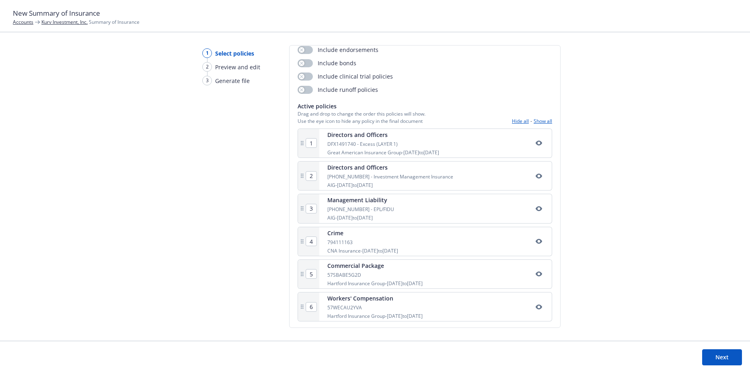
scroll to position [91, 0]
type input "2025 Summary of Insurance"
click at [373, 354] on button "Next" at bounding box center [723, 357] width 40 height 16
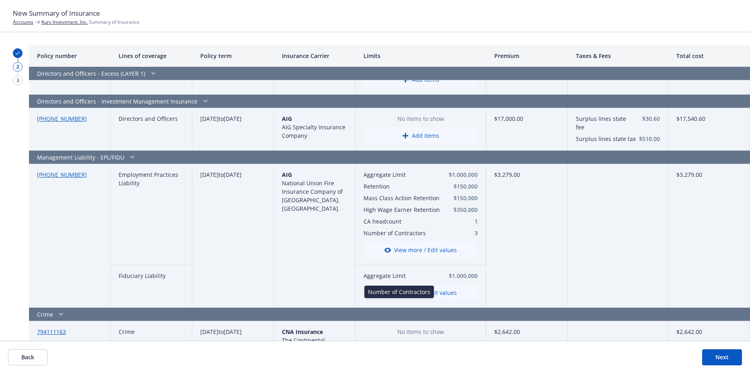
scroll to position [0, 0]
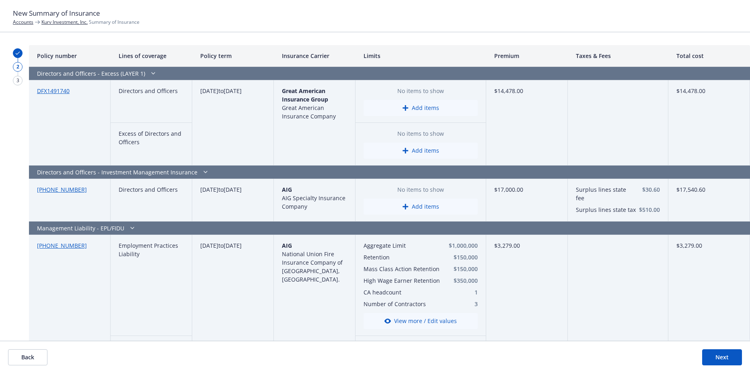
click at [373, 151] on button "Add items" at bounding box center [421, 150] width 114 height 16
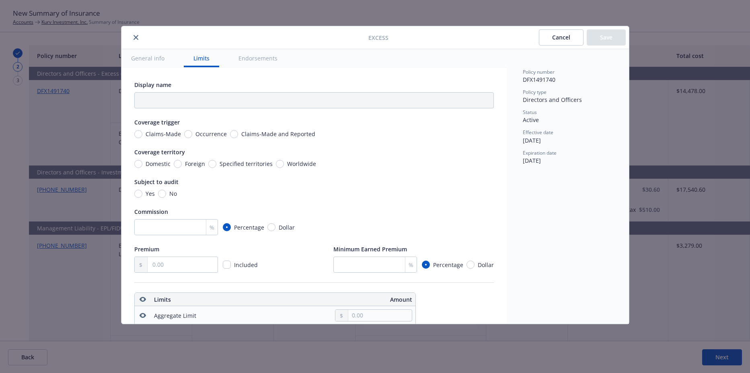
scroll to position [225, 0]
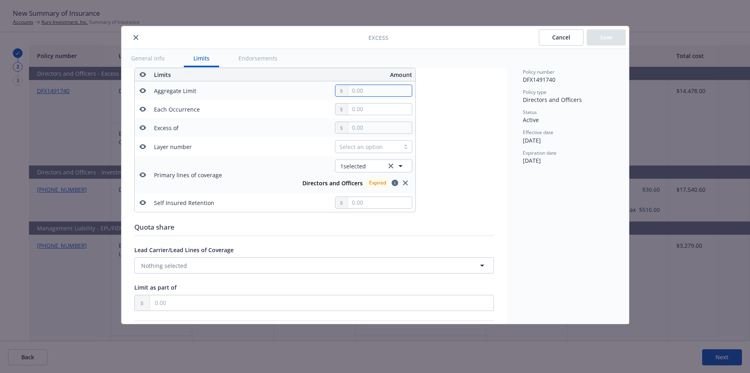
click at [373, 88] on input "text" at bounding box center [379, 90] width 63 height 11
type input "1,000,000.00"
click at [373, 125] on button "$1,000,000.00" at bounding box center [377, 125] width 69 height 15
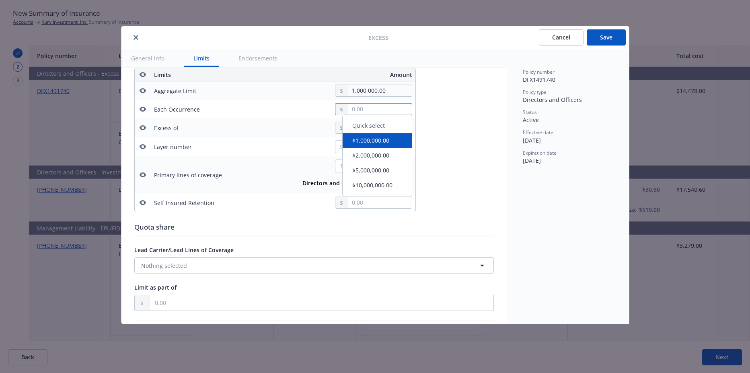
click at [364, 105] on input "text" at bounding box center [379, 108] width 63 height 11
type input "1,000,000.00"
click at [366, 146] on button "$1,000,000.00" at bounding box center [377, 142] width 69 height 15
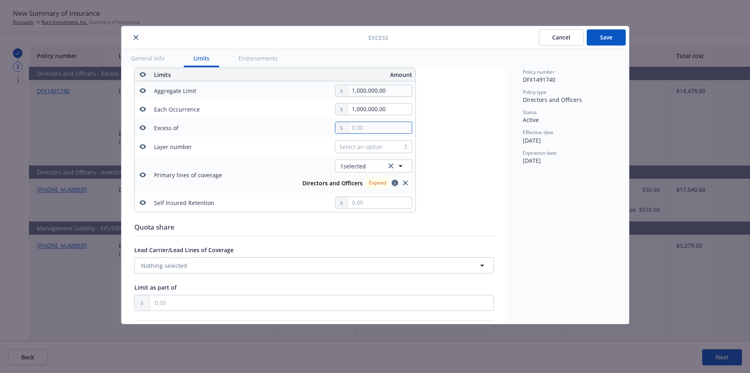
click at [364, 126] on input "text" at bounding box center [379, 127] width 63 height 11
type input "Directors and Officers $1M excess of $1M"
type input "1,000,000.00"
click at [368, 158] on button "$1,000,000.00" at bounding box center [377, 162] width 69 height 15
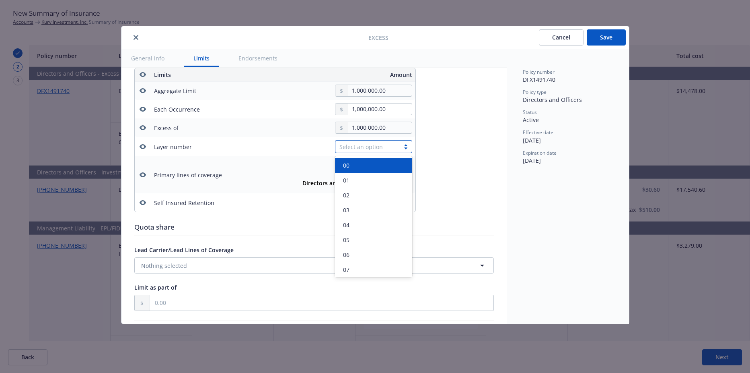
click at [363, 148] on div "Select an option" at bounding box center [368, 146] width 56 height 8
click at [354, 175] on div "01" at bounding box center [373, 180] width 77 height 15
click at [366, 165] on span "1 selected" at bounding box center [353, 166] width 26 height 8
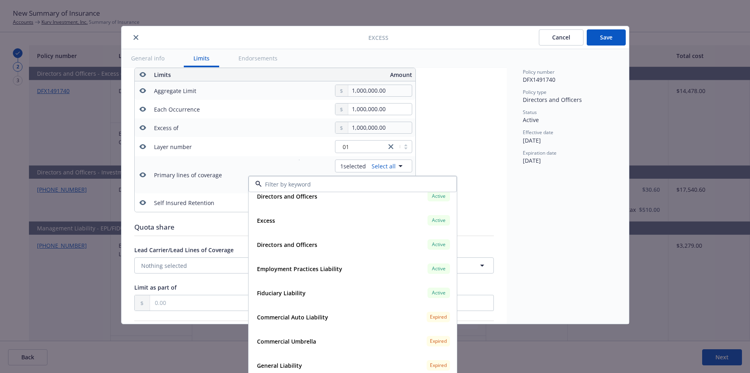
scroll to position [241, 0]
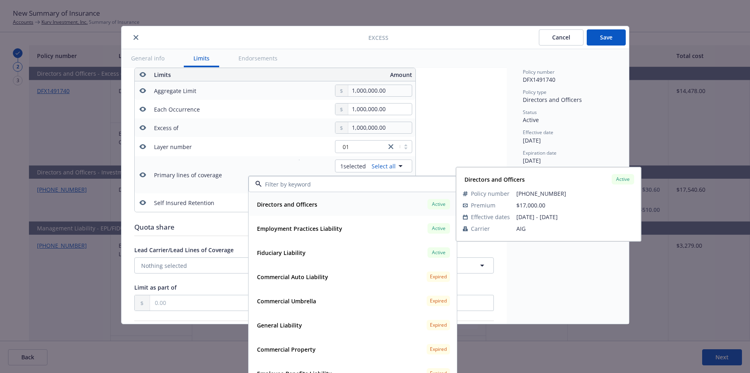
click at [322, 202] on div "Directors and Officers Active" at bounding box center [353, 204] width 198 height 14
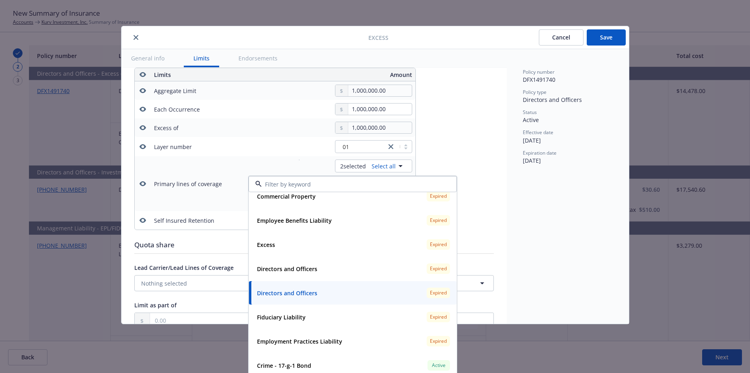
scroll to position [362, 0]
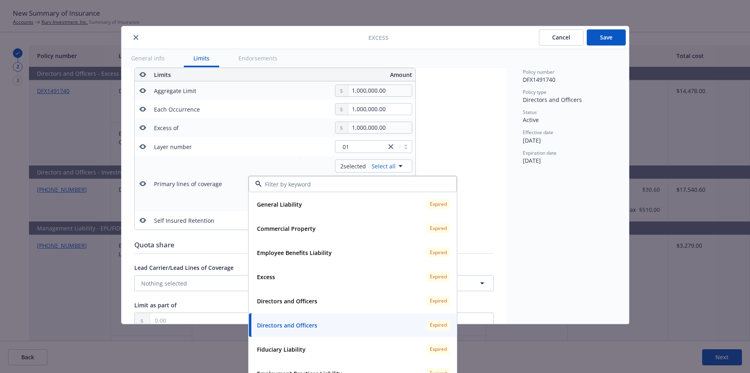
click at [307, 144] on div "01" at bounding box center [344, 146] width 138 height 13
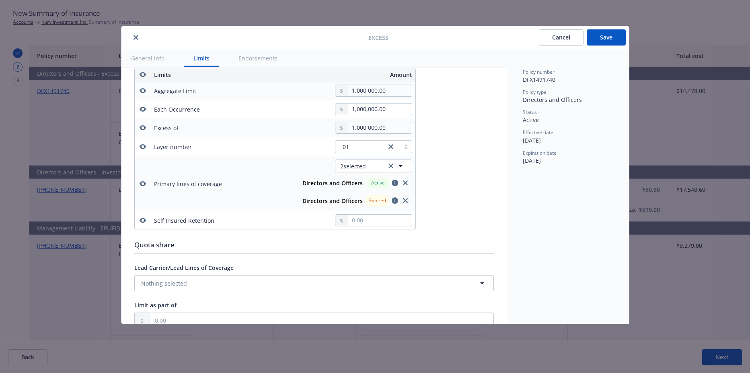
click at [373, 200] on icon "close" at bounding box center [405, 200] width 5 height 5
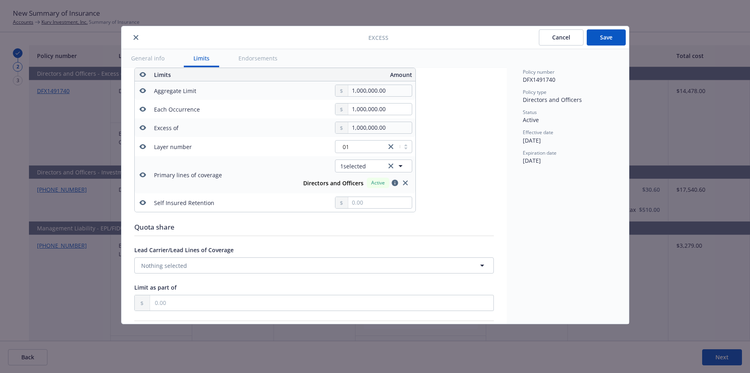
type input "Directors and Officers $1M excess of $1M"
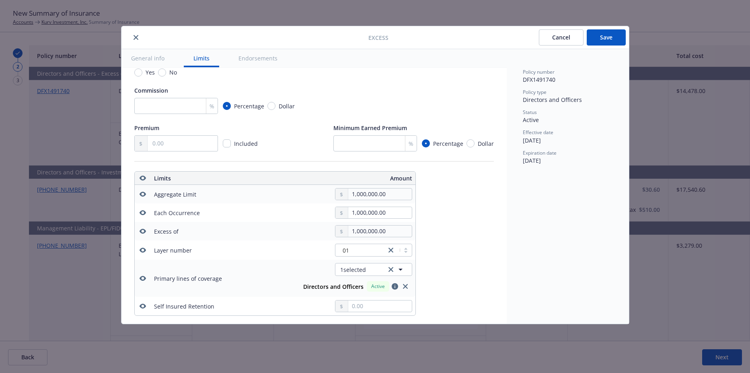
scroll to position [121, 0]
click at [373, 39] on button "Save" at bounding box center [606, 37] width 39 height 16
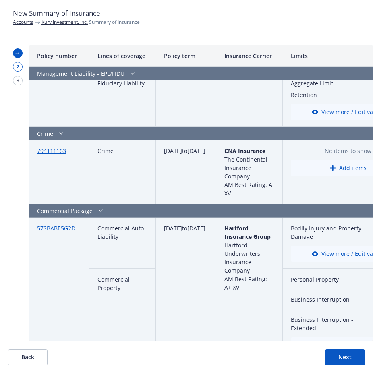
scroll to position [443, 0]
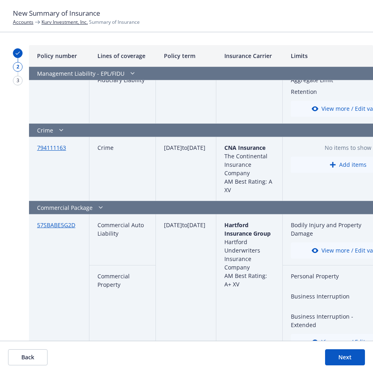
click at [336, 166] on icon "button" at bounding box center [332, 164] width 6 height 6
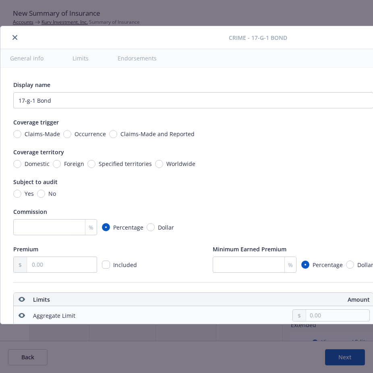
scroll to position [225, 0]
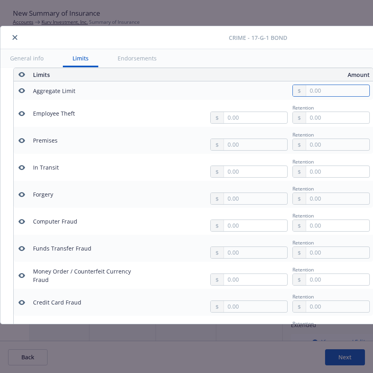
click at [314, 90] on input "text" at bounding box center [337, 90] width 63 height 11
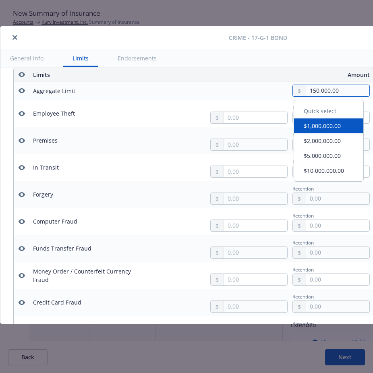
type input "150,000.00"
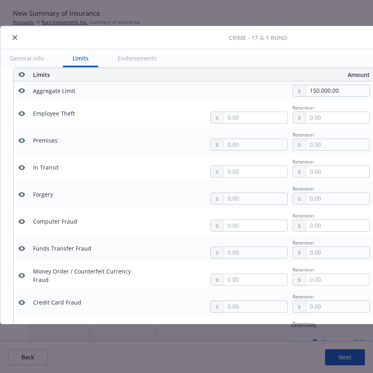
click at [171, 103] on div "Retention" at bounding box center [262, 113] width 216 height 21
click at [235, 195] on input "text" at bounding box center [255, 198] width 63 height 11
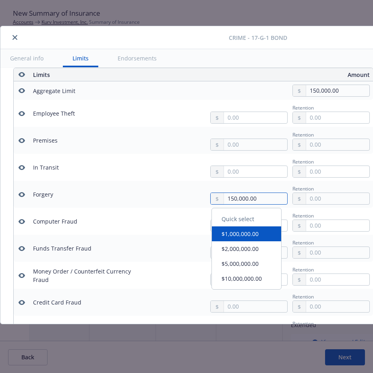
type input "150,000.00"
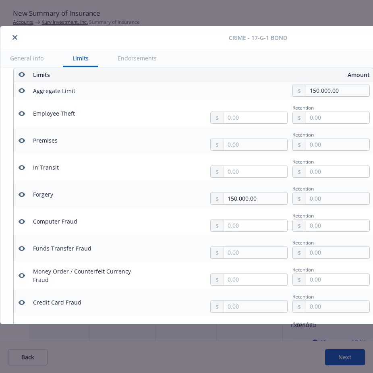
click at [322, 190] on div "Retention" at bounding box center [330, 188] width 77 height 8
click at [321, 195] on input "text" at bounding box center [337, 198] width 63 height 11
type input "2,500.00"
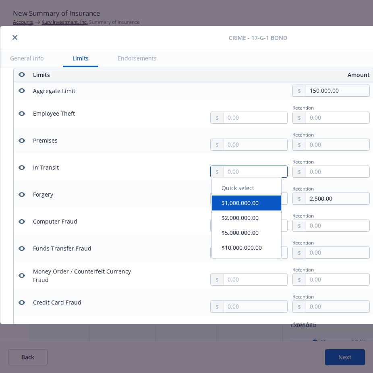
click at [254, 171] on input "text" at bounding box center [255, 171] width 63 height 11
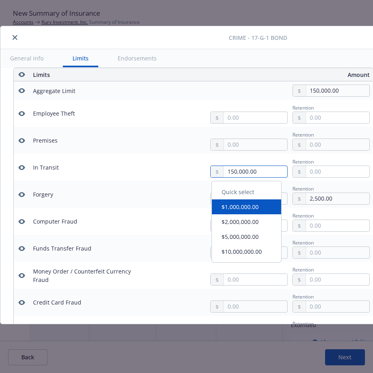
type input "150,000.00"
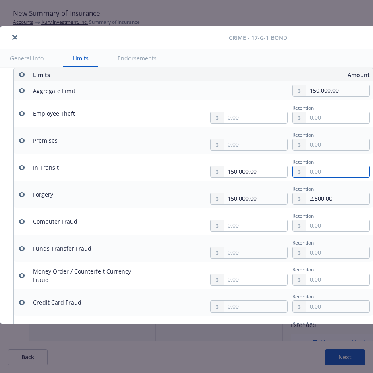
click at [306, 174] on input "text" at bounding box center [337, 171] width 63 height 11
type input "2,500.00"
click at [256, 142] on input "text" at bounding box center [255, 144] width 63 height 11
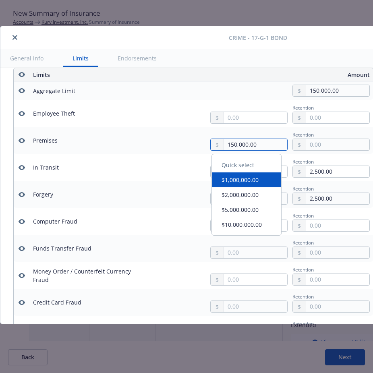
type input "150,000.00"
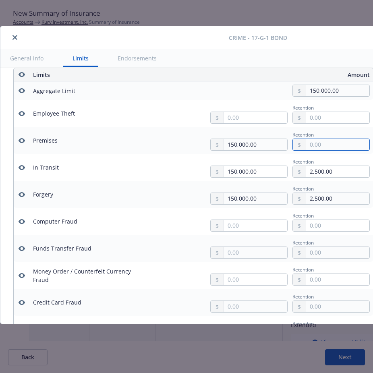
click at [318, 142] on input "text" at bounding box center [337, 144] width 63 height 11
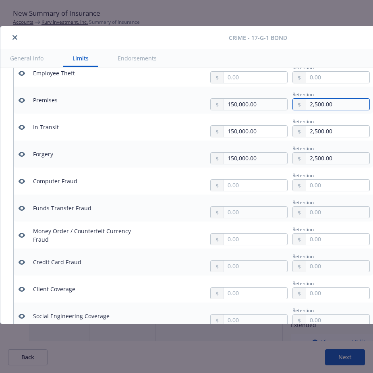
scroll to position [305, 0]
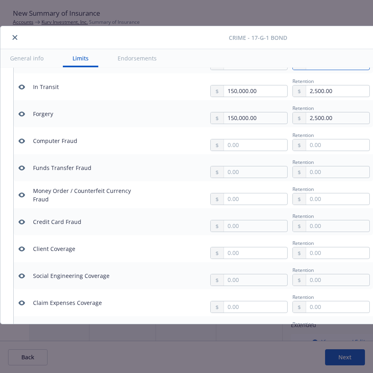
type input "2,500.00"
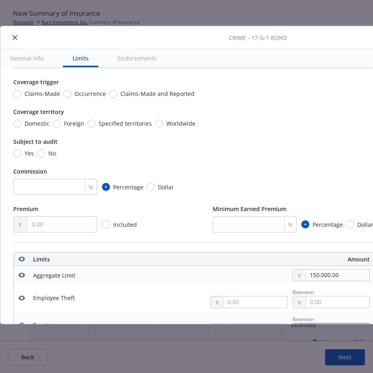
scroll to position [0, 136]
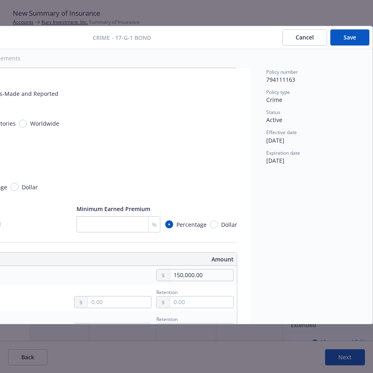
click at [357, 33] on button "Save" at bounding box center [349, 37] width 39 height 16
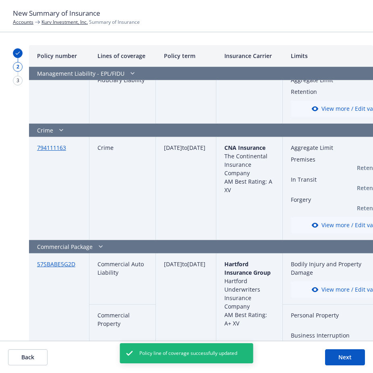
click at [352, 358] on button "Next" at bounding box center [345, 357] width 40 height 16
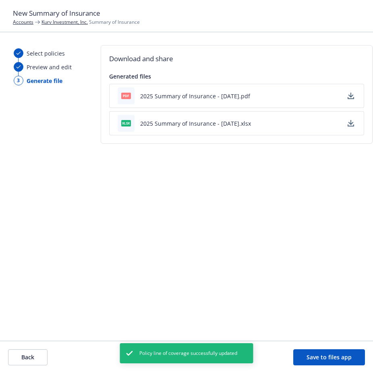
click at [350, 97] on icon "button" at bounding box center [350, 95] width 5 height 5
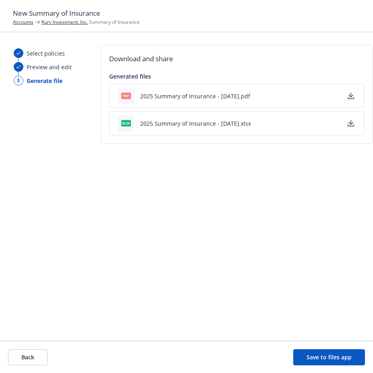
click at [77, 23] on link "Kurv Investment, Inc." at bounding box center [64, 22] width 46 height 7
click at [7, 359] on footer "Back Save to files app" at bounding box center [186, 356] width 373 height 32
click at [28, 355] on button "Back" at bounding box center [27, 357] width 39 height 16
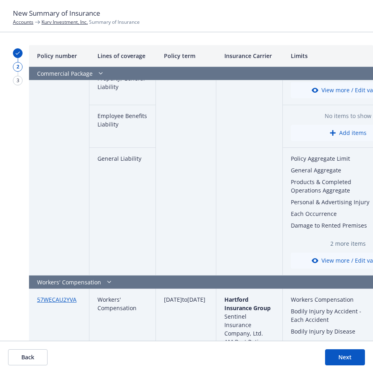
scroll to position [715, 0]
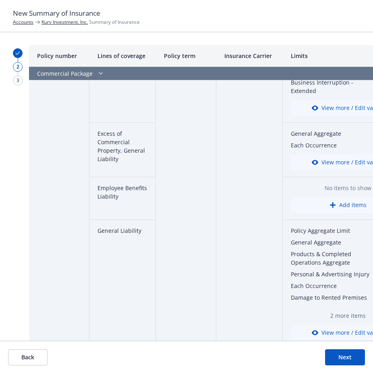
click at [344, 154] on button "View more / Edit values" at bounding box center [348, 162] width 114 height 16
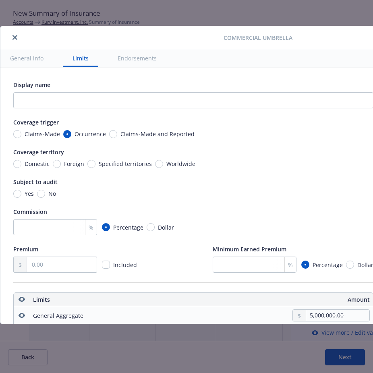
scroll to position [225, 0]
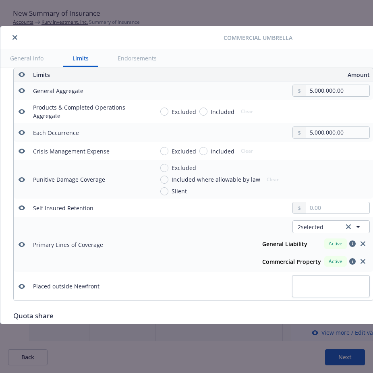
click at [11, 37] on button "close" at bounding box center [15, 38] width 10 height 10
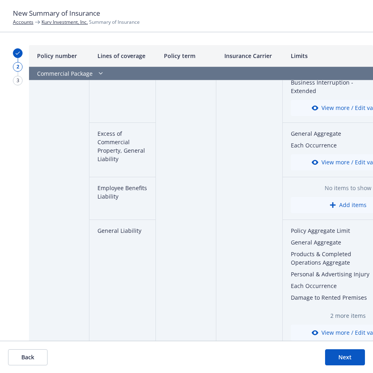
click at [332, 200] on button "Add items" at bounding box center [348, 205] width 114 height 16
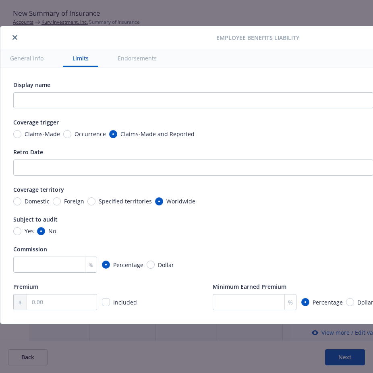
scroll to position [262, 0]
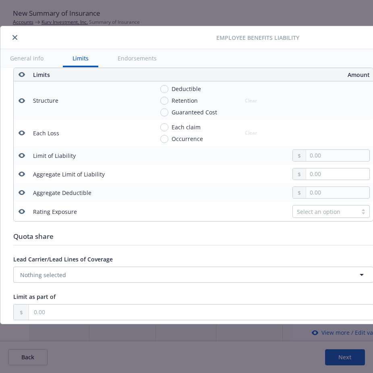
click at [319, 149] on td at bounding box center [261, 155] width 222 height 19
click at [319, 151] on input "text" at bounding box center [337, 155] width 63 height 11
click at [163, 136] on input "Occurrence" at bounding box center [164, 139] width 8 height 8
radio input "true"
click at [327, 155] on input "text" at bounding box center [337, 155] width 63 height 11
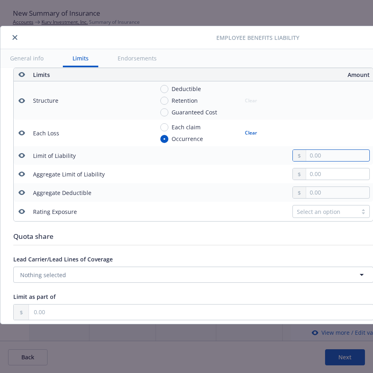
click at [314, 153] on input "text" at bounding box center [337, 155] width 63 height 11
click at [311, 175] on input "text" at bounding box center [337, 173] width 63 height 11
type input "2,000,000.00"
click at [321, 160] on input "text" at bounding box center [337, 155] width 63 height 11
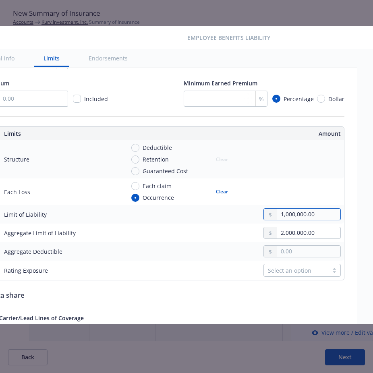
scroll to position [0, 120]
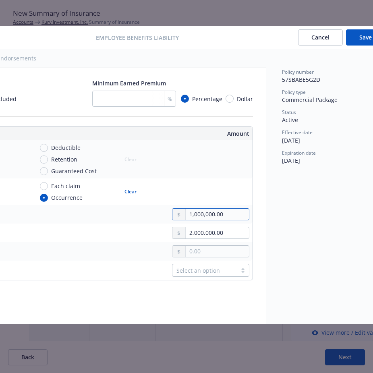
type input "1,000,000.00"
click at [359, 37] on button "Save" at bounding box center [365, 37] width 39 height 16
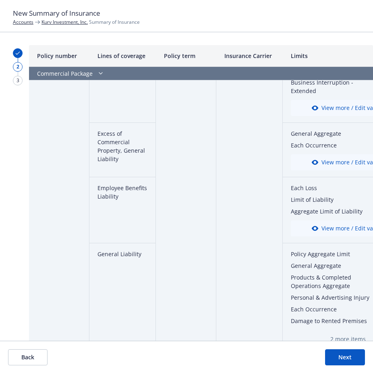
click at [340, 363] on button "Next" at bounding box center [345, 357] width 40 height 16
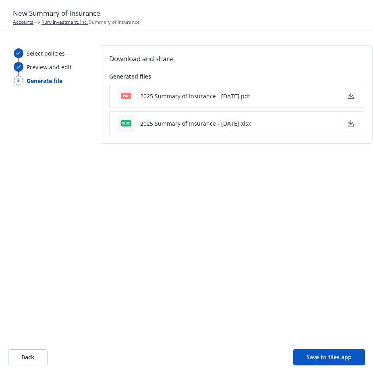
click at [349, 97] on icon "button" at bounding box center [350, 95] width 5 height 5
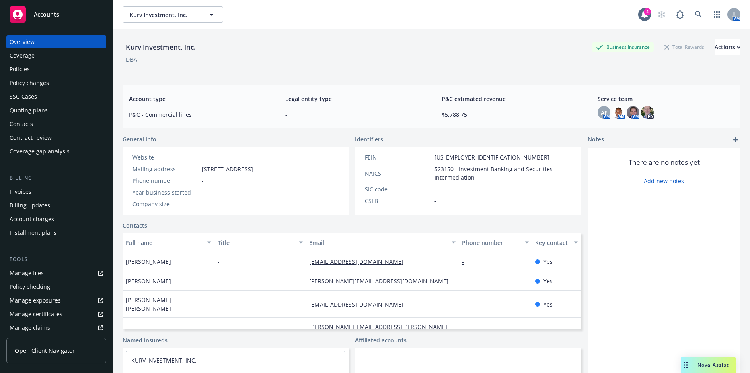
click at [68, 74] on div "Policies" at bounding box center [56, 69] width 93 height 13
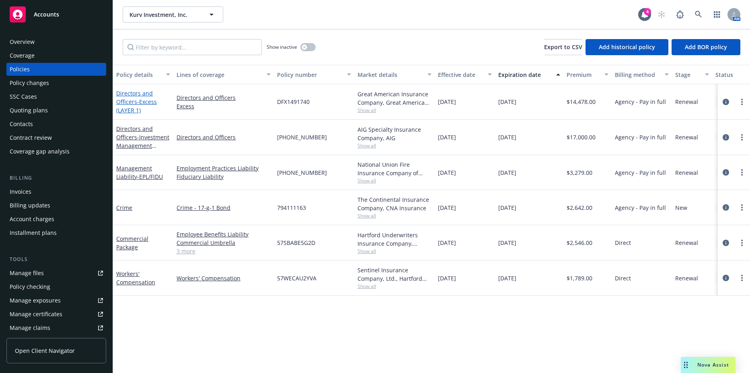
click at [136, 104] on link "Directors and Officers - Excess (LAYER 1)" at bounding box center [136, 101] width 41 height 25
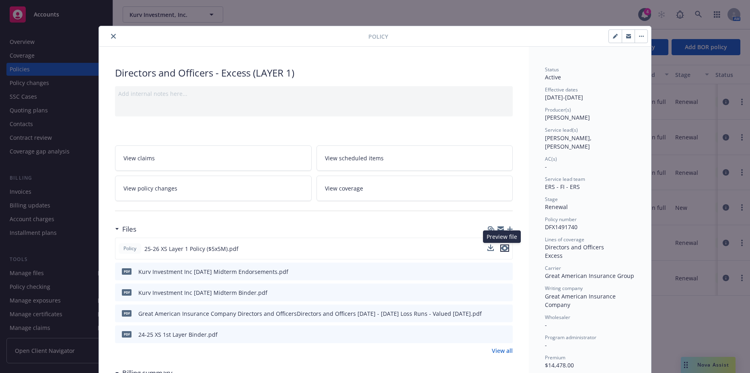
click at [502, 248] on icon "preview file" at bounding box center [504, 248] width 7 height 6
click at [111, 37] on icon "close" at bounding box center [113, 36] width 5 height 5
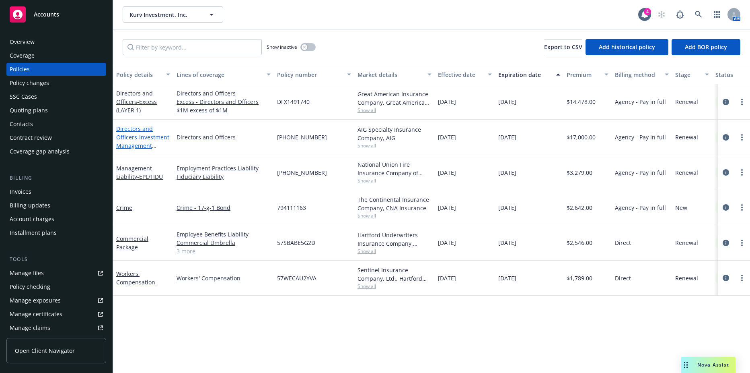
click at [134, 145] on span "- Investment Management Insurance" at bounding box center [142, 145] width 53 height 25
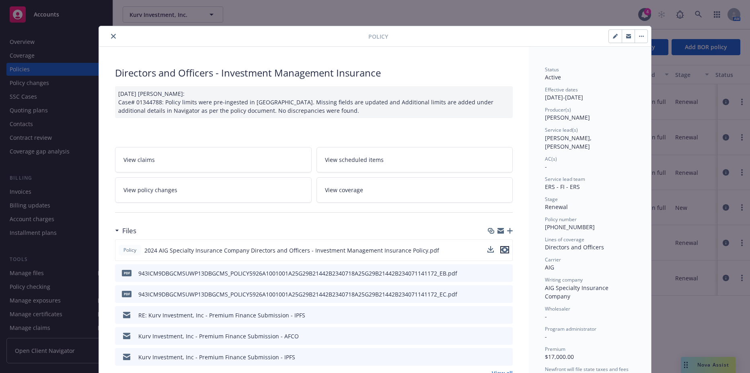
click at [503, 250] on icon "preview file" at bounding box center [504, 250] width 7 height 6
click at [384, 186] on link "View coverage" at bounding box center [415, 189] width 197 height 25
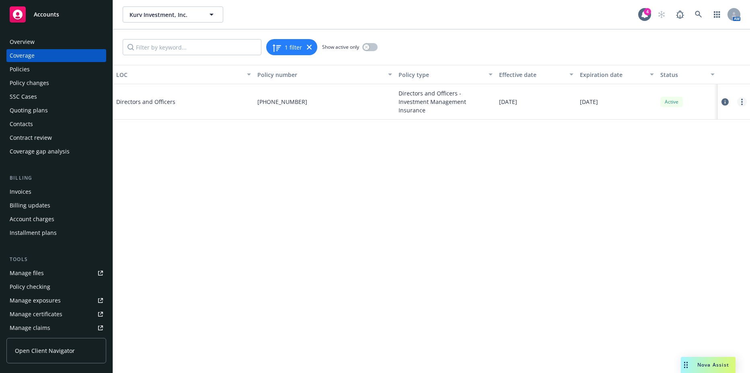
click at [744, 101] on link "more" at bounding box center [743, 102] width 10 height 10
click at [25, 67] on div "Policies" at bounding box center [20, 69] width 20 height 13
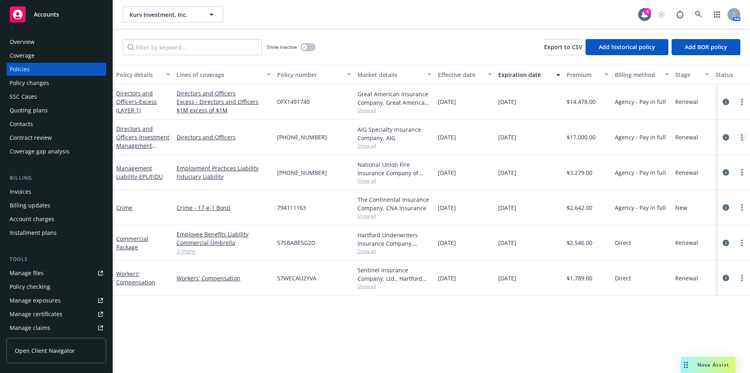
click at [742, 136] on circle "more" at bounding box center [743, 137] width 2 height 2
click at [666, 156] on link "Manage lines of coverage" at bounding box center [699, 154] width 95 height 16
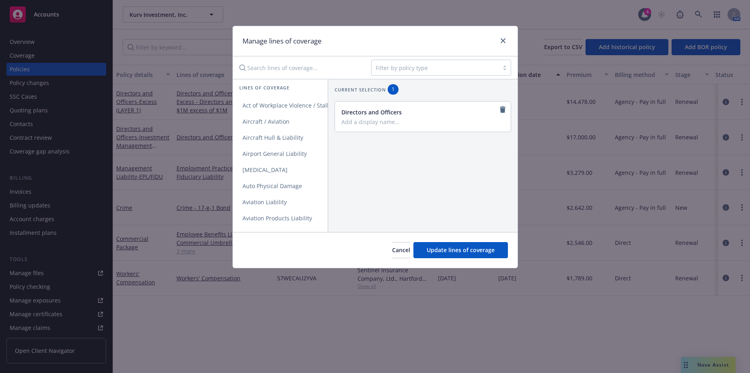
click at [436, 71] on div at bounding box center [435, 68] width 119 height 10
type input "i"
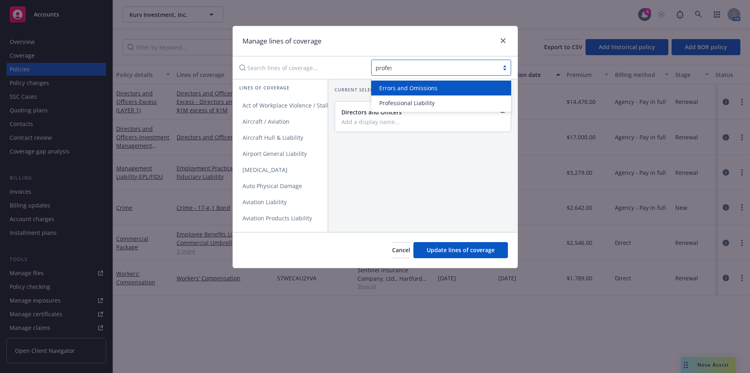
type input "profess"
drag, startPoint x: 423, startPoint y: 94, endPoint x: 418, endPoint y: 102, distance: 9.6
click at [423, 95] on div "Errors and Omissions" at bounding box center [441, 87] width 140 height 15
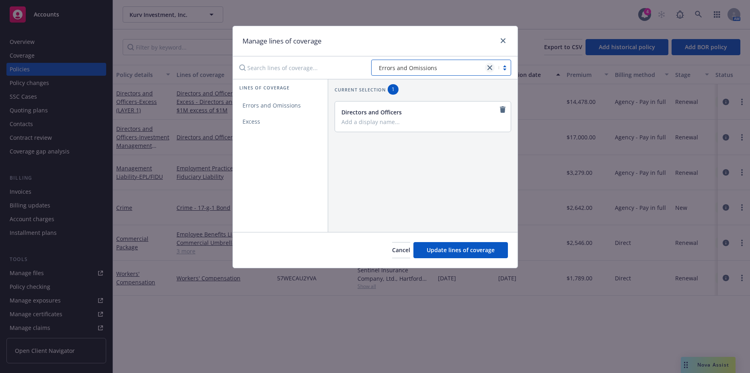
click at [491, 67] on icon "close" at bounding box center [490, 67] width 5 height 5
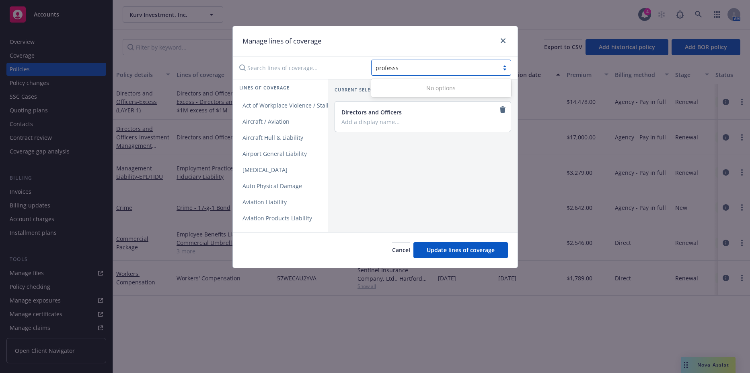
type input "profess"
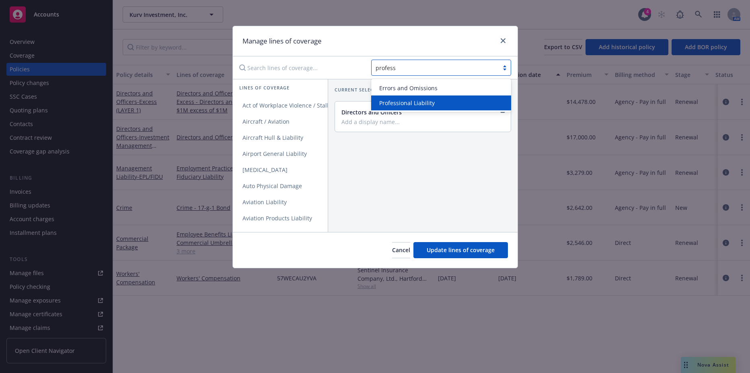
click at [417, 101] on span "Professional Liability" at bounding box center [407, 103] width 56 height 8
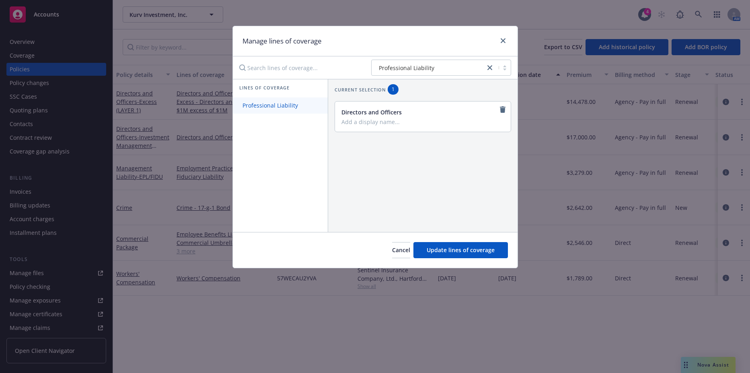
click at [301, 99] on link "Professional Liability" at bounding box center [280, 105] width 95 height 16
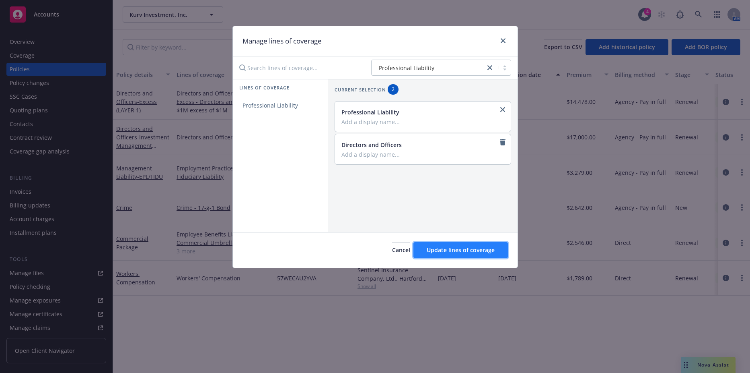
click at [446, 242] on button "Update lines of coverage" at bounding box center [461, 250] width 95 height 16
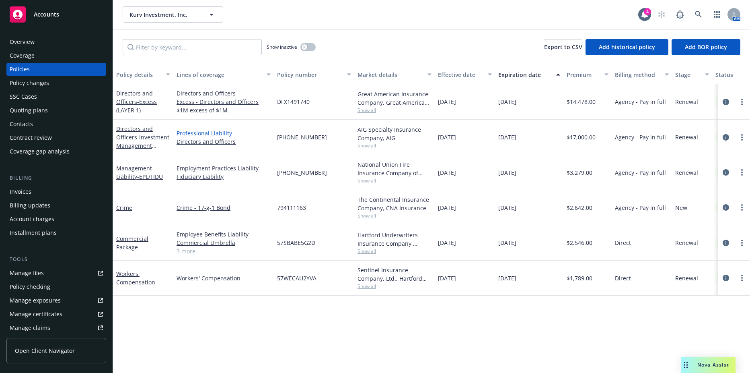
click at [183, 132] on link "Professional Liability" at bounding box center [224, 133] width 94 height 8
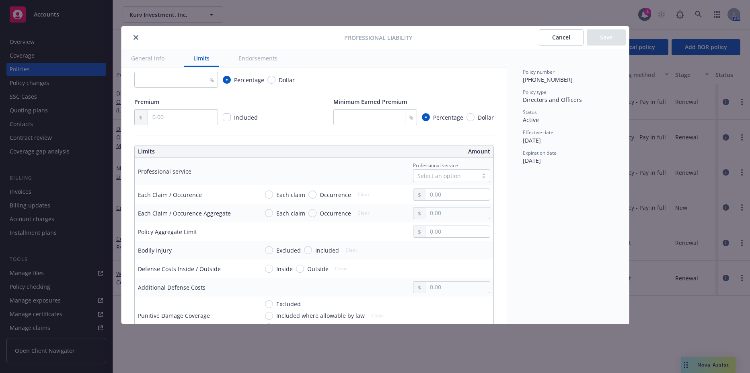
scroll to position [161, 0]
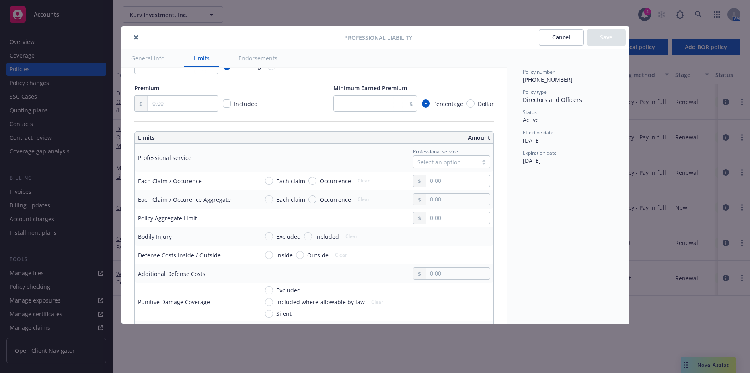
click at [451, 157] on div "Select an option" at bounding box center [446, 162] width 64 height 12
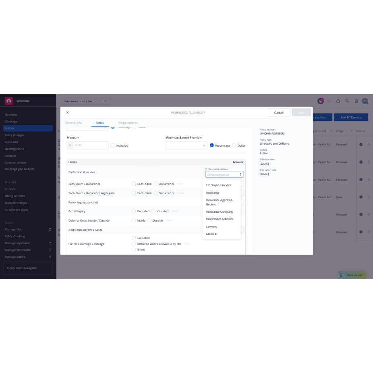
scroll to position [80, 0]
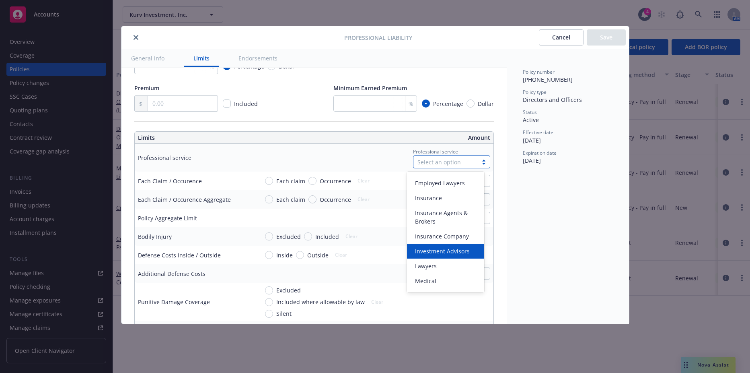
click at [435, 249] on span "Investment Advisors" at bounding box center [442, 251] width 55 height 8
type input "Investment Advisors"
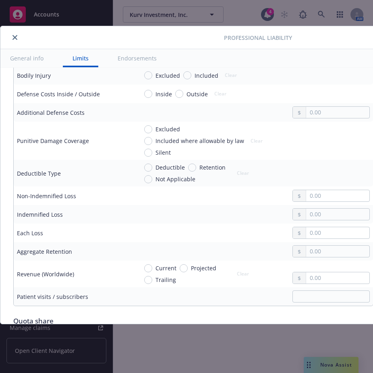
scroll to position [402, 0]
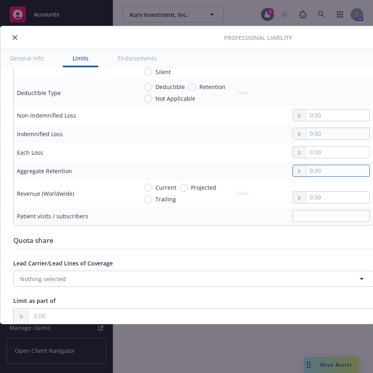
click at [324, 176] on input "text" at bounding box center [337, 170] width 63 height 11
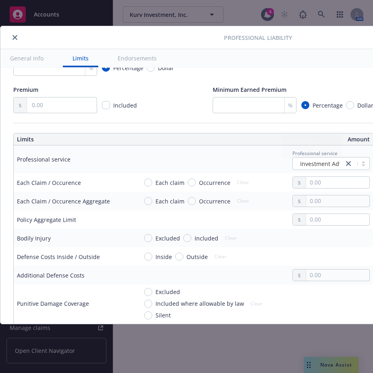
scroll to position [161, 0]
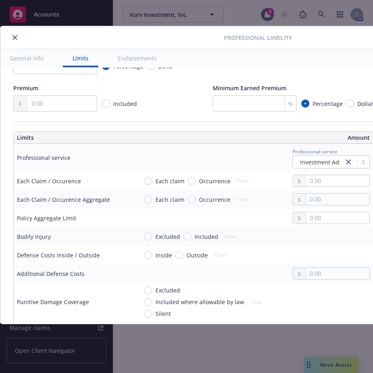
type input "150,000.00"
click at [324, 184] on input "text" at bounding box center [337, 180] width 63 height 11
type input "1,000,000.00"
click at [317, 222] on button "$1,000,000.00" at bounding box center [328, 222] width 69 height 15
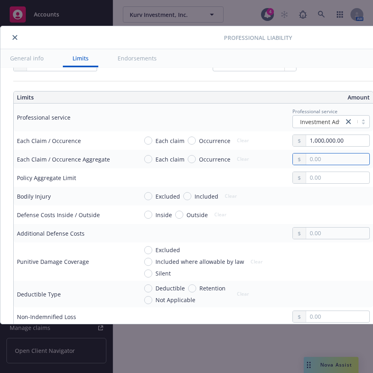
click at [322, 165] on input "text" at bounding box center [337, 158] width 63 height 11
type input "1,000,000.00"
click at [311, 212] on button "$1,000,000.00" at bounding box center [328, 210] width 69 height 15
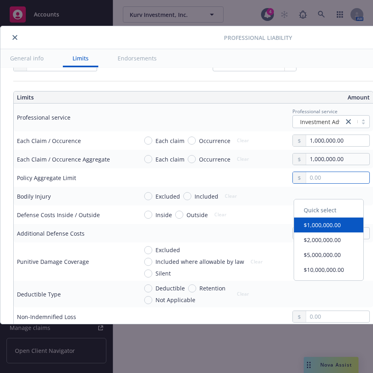
click at [319, 183] on input "text" at bounding box center [337, 177] width 63 height 11
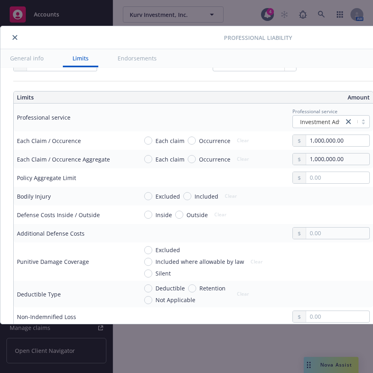
click at [309, 220] on div "Quick select $1,000,000.00 $2,000,000.00 $5,000,000.00 $10,000,000.00" at bounding box center [328, 244] width 70 height 82
click at [313, 187] on td at bounding box center [253, 177] width 238 height 19
click at [313, 183] on input "text" at bounding box center [337, 177] width 63 height 11
type input "1,000,000.00"
click at [313, 225] on button "$1,000,000.00" at bounding box center [328, 227] width 69 height 15
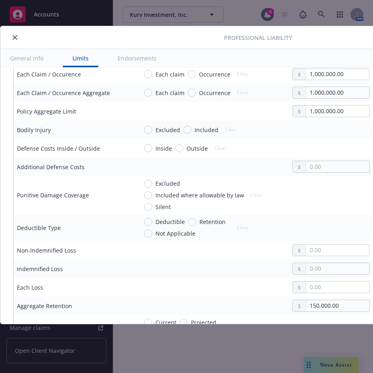
scroll to position [282, 0]
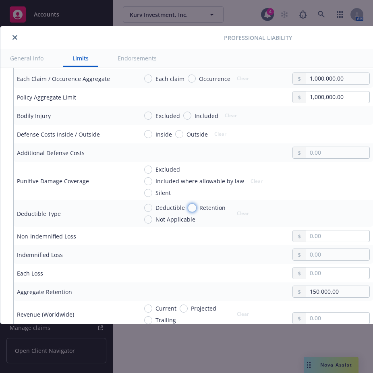
click at [190, 212] on input "Retention" at bounding box center [192, 208] width 8 height 8
radio input "true"
click at [189, 212] on input "Retention" at bounding box center [192, 208] width 8 height 8
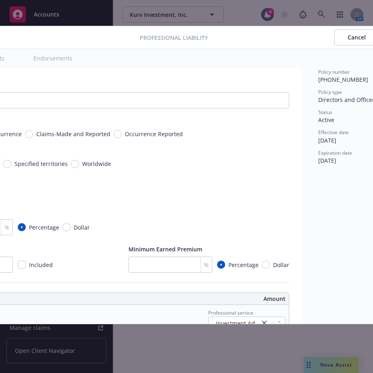
scroll to position [0, 136]
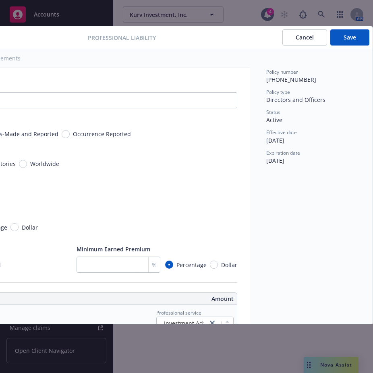
click at [348, 33] on button "Save" at bounding box center [349, 37] width 39 height 16
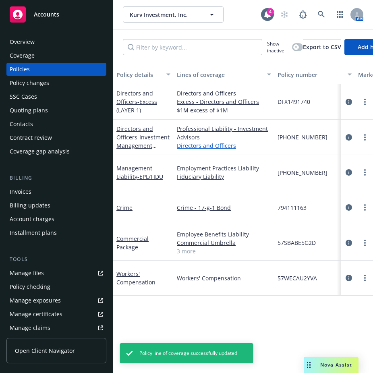
click at [196, 147] on link "Directors and Officers" at bounding box center [224, 145] width 94 height 8
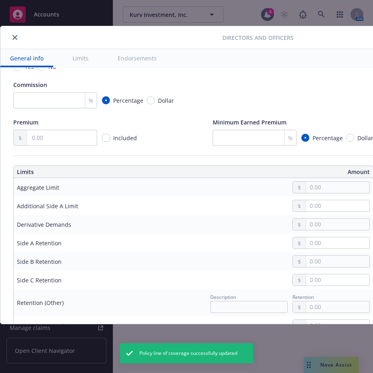
scroll to position [201, 0]
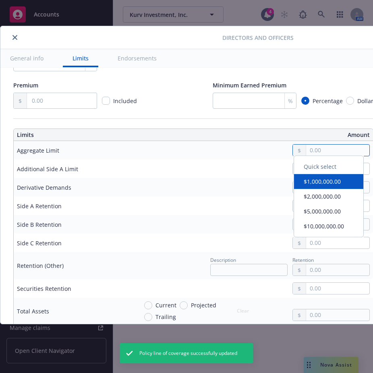
click at [330, 152] on input "text" at bounding box center [337, 149] width 63 height 11
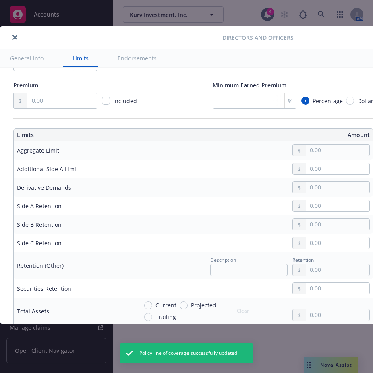
type textarea "x"
type input "1,000,000.00"
click at [324, 186] on button "$1,000,000.00" at bounding box center [328, 184] width 69 height 15
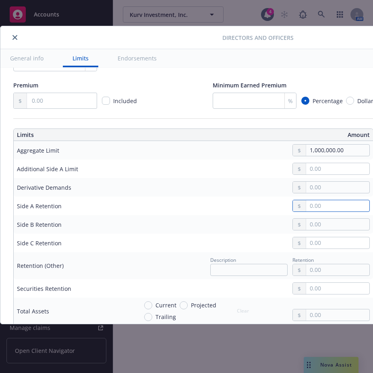
click at [317, 206] on input "text" at bounding box center [337, 205] width 63 height 11
click at [259, 202] on div at bounding box center [254, 206] width 232 height 12
click at [320, 204] on input "text" at bounding box center [337, 205] width 63 height 11
type textarea "x"
type input "15.00"
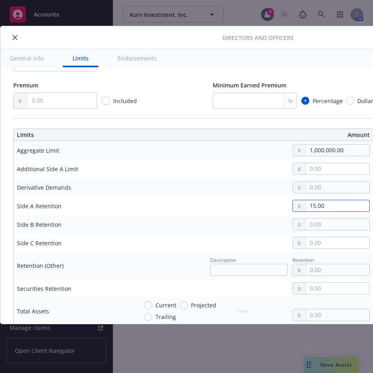
type textarea "x"
type input "150.00"
type textarea "x"
type input "1,500.00"
type textarea "x"
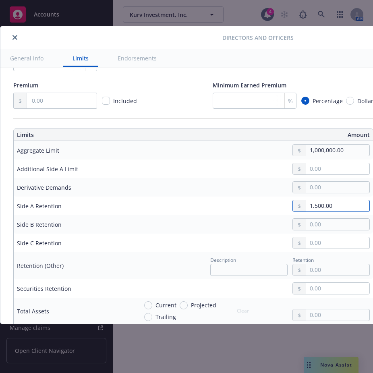
type input "15,000.00"
type textarea "x"
type input "150,000.00"
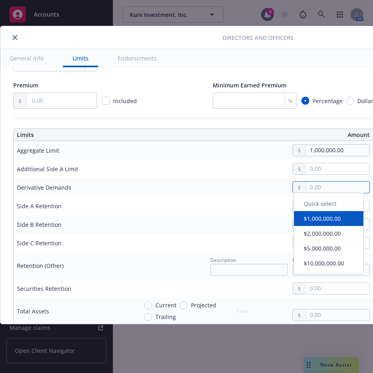
click at [324, 184] on input "text" at bounding box center [337, 186] width 63 height 11
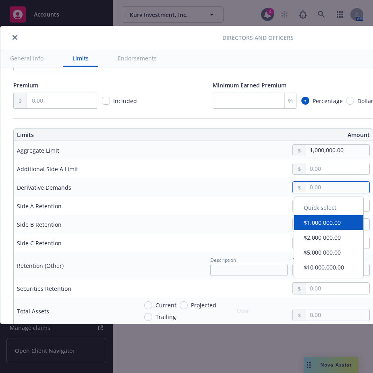
type textarea "x"
type input "2.00"
type textarea "x"
type input "25.00"
type textarea "x"
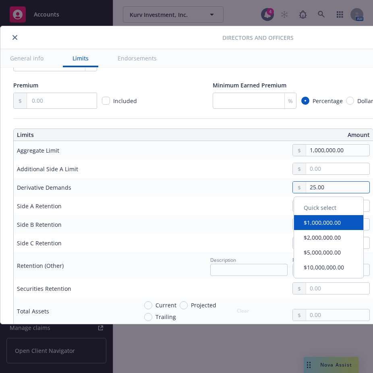
type input "250.00"
type textarea "x"
type input "2,500.00"
type textarea "x"
type input "25,000.00"
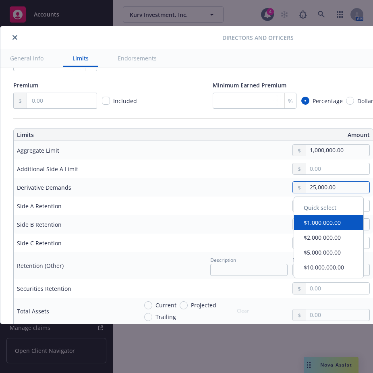
type textarea "x"
type input "250,000.00"
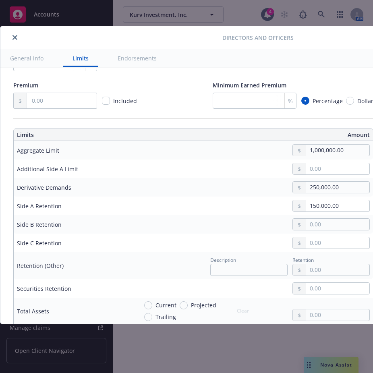
click at [243, 201] on div "150,000.00" at bounding box center [254, 206] width 232 height 12
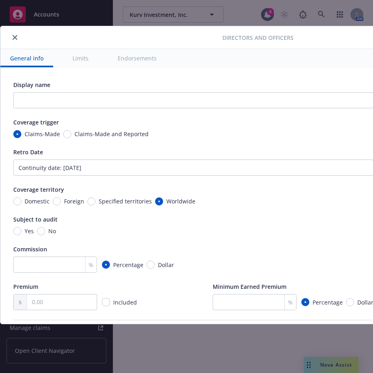
scroll to position [0, 136]
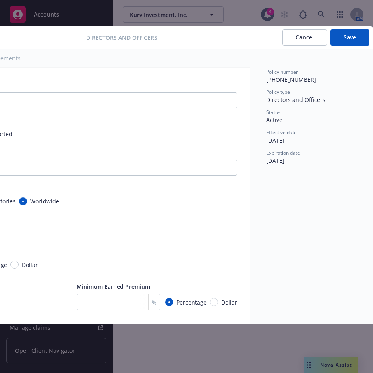
click at [345, 39] on button "Save" at bounding box center [349, 37] width 39 height 16
type textarea "x"
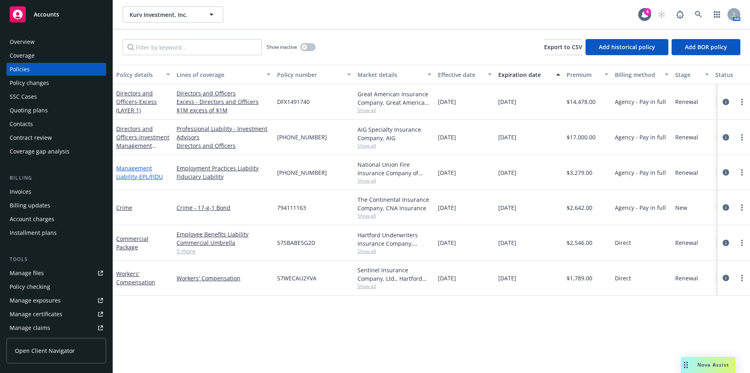
click at [156, 176] on span "- EPL/FIDU" at bounding box center [150, 177] width 26 height 8
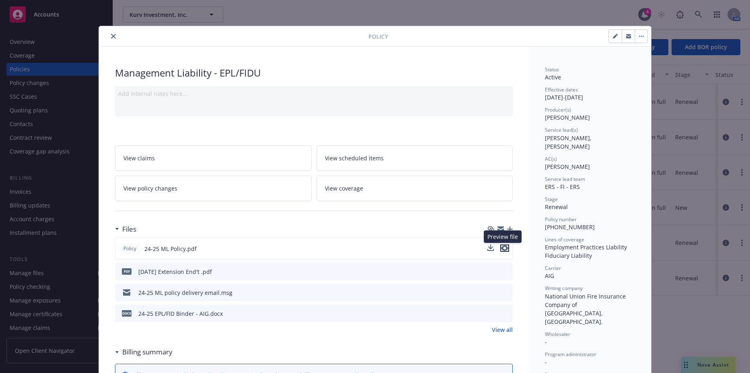
click at [504, 248] on icon "preview file" at bounding box center [504, 248] width 7 height 6
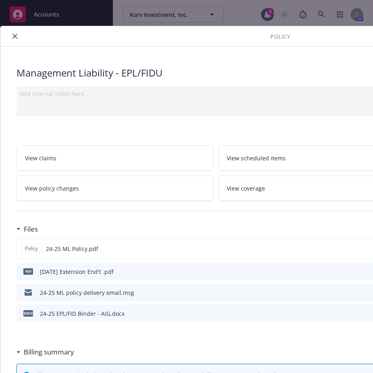
click at [254, 185] on span "View coverage" at bounding box center [246, 188] width 38 height 8
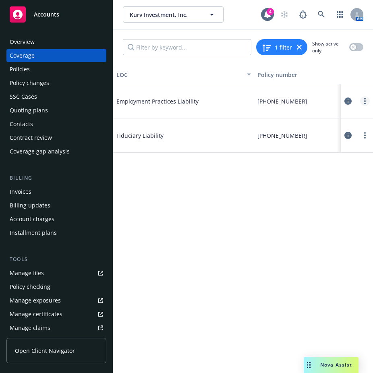
click at [367, 105] on link "more" at bounding box center [365, 101] width 10 height 10
click at [303, 122] on link "Edit coverage" at bounding box center [316, 117] width 106 height 16
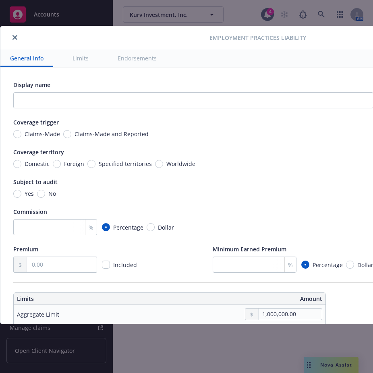
scroll to position [0, 76]
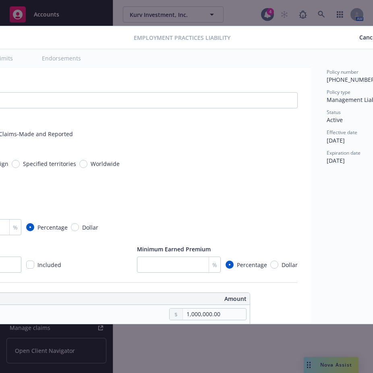
click at [373, 327] on html "Accounts Overview Coverage Policies Policy changes SSC Cases Quoting plans Cont…" at bounding box center [186, 186] width 373 height 373
click at [282, 25] on div "Employment Practices Liability Cancel Save General info Limits Endorsements Dis…" at bounding box center [186, 186] width 373 height 373
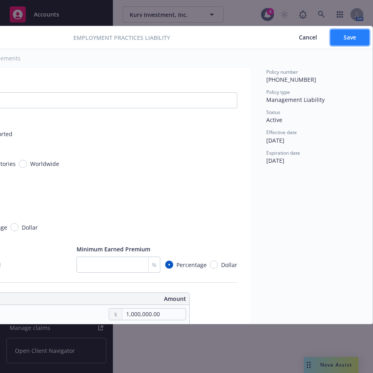
click at [346, 34] on span "Save" at bounding box center [349, 37] width 12 height 8
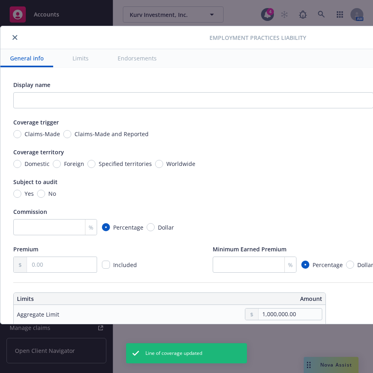
click at [17, 35] on button "close" at bounding box center [15, 38] width 10 height 10
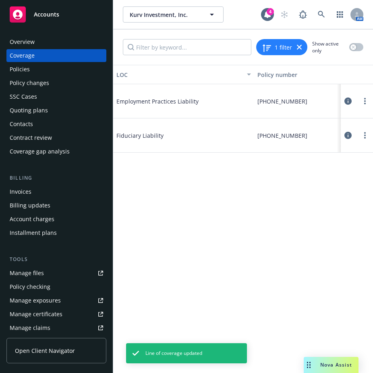
click at [350, 137] on icon at bounding box center [347, 135] width 7 height 7
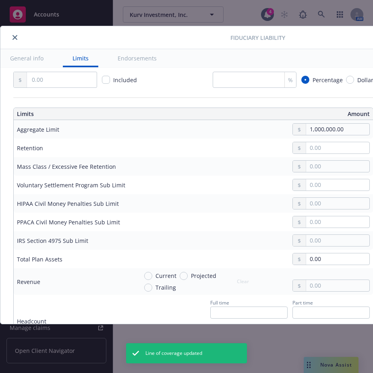
scroll to position [201, 0]
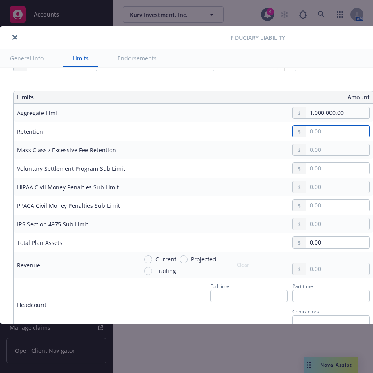
click at [322, 132] on input "text" at bounding box center [337, 131] width 63 height 11
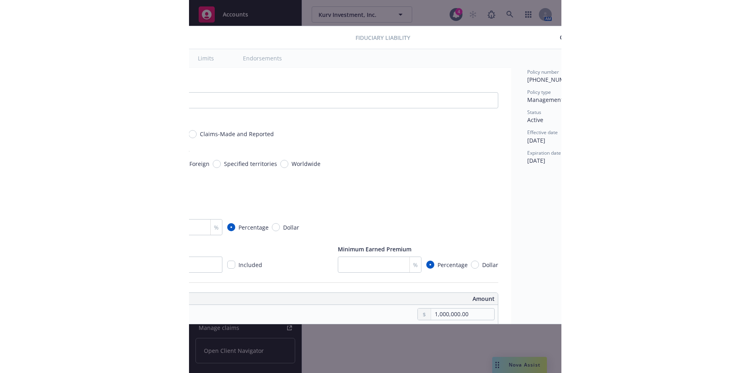
scroll to position [0, 136]
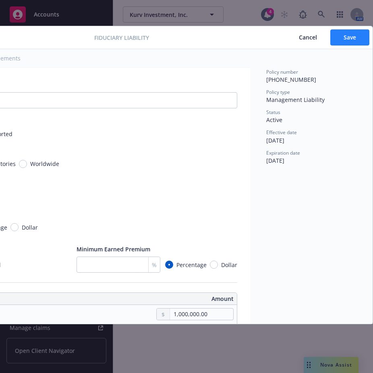
type input "10,000.00"
click at [351, 39] on span "Save" at bounding box center [349, 37] width 12 height 8
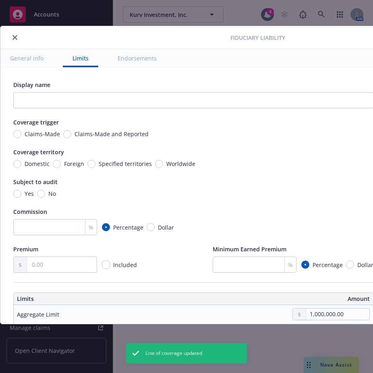
type input "10,000.00"
click at [12, 38] on button "close" at bounding box center [15, 38] width 10 height 10
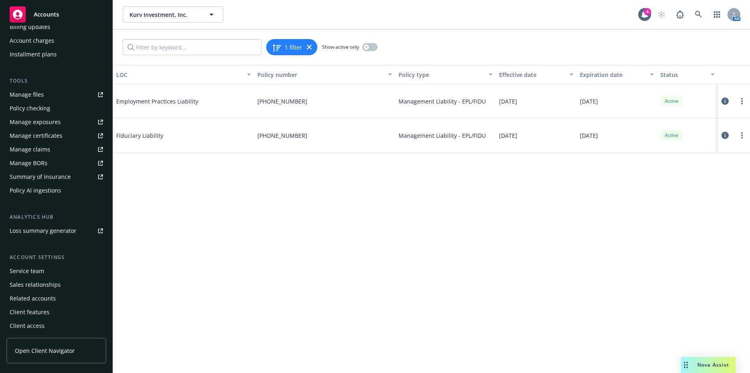
scroll to position [179, 0]
click at [71, 178] on link "Summary of insurance" at bounding box center [56, 175] width 100 height 13
click at [307, 49] on icon at bounding box center [309, 47] width 5 height 5
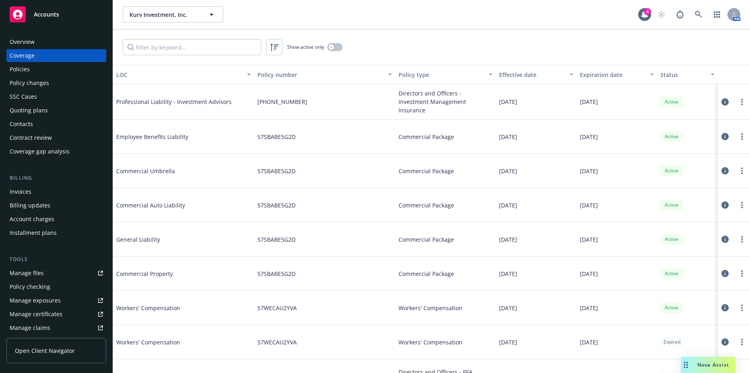
click at [37, 71] on div "Policies" at bounding box center [56, 69] width 93 height 13
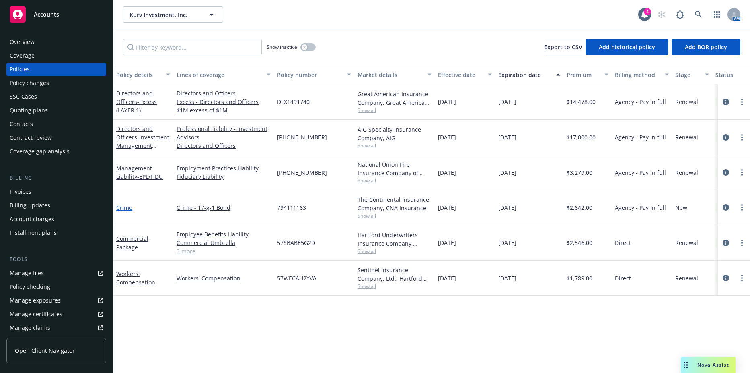
click at [122, 207] on link "Crime" at bounding box center [124, 208] width 16 height 8
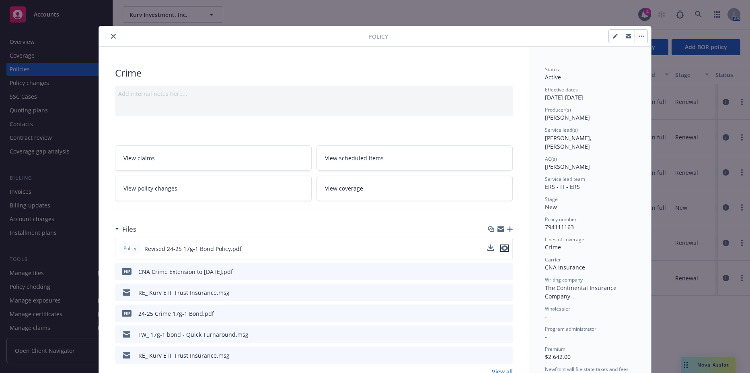
click at [503, 250] on icon "preview file" at bounding box center [504, 248] width 7 height 6
click at [109, 32] on button "close" at bounding box center [114, 36] width 10 height 10
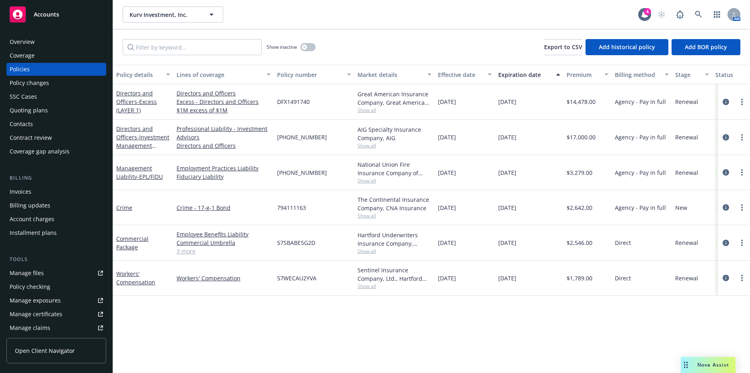
click at [183, 252] on link "3 more" at bounding box center [224, 251] width 94 height 8
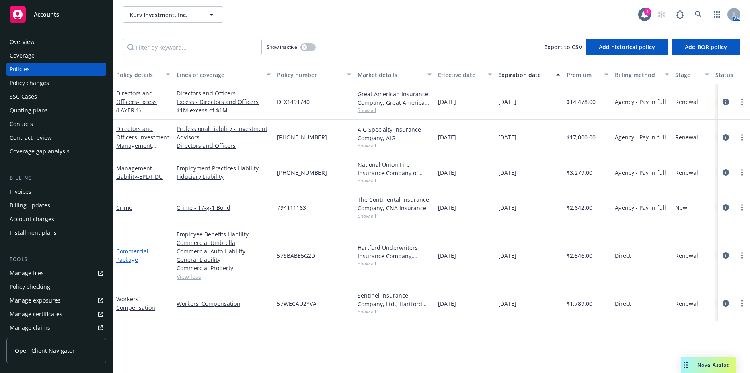
click at [130, 250] on link "Commercial Package" at bounding box center [132, 255] width 32 height 16
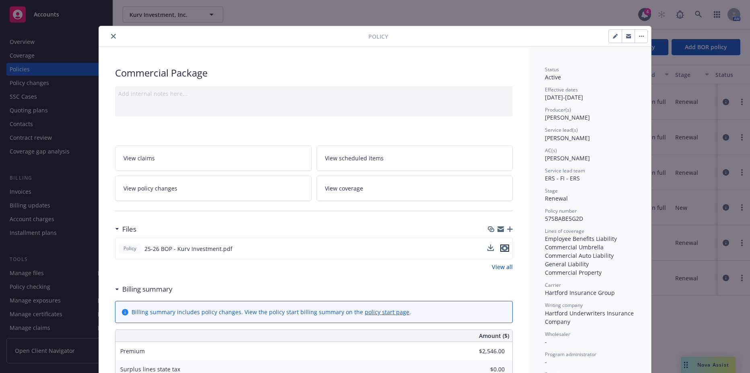
click at [502, 248] on icon "preview file" at bounding box center [504, 248] width 7 height 6
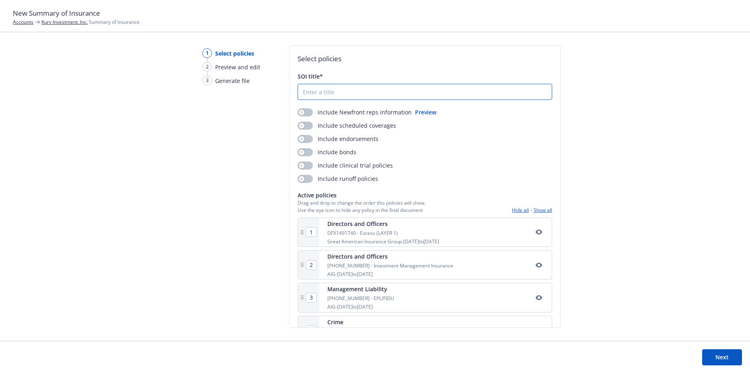
click at [342, 95] on input "SOI title*" at bounding box center [425, 91] width 254 height 15
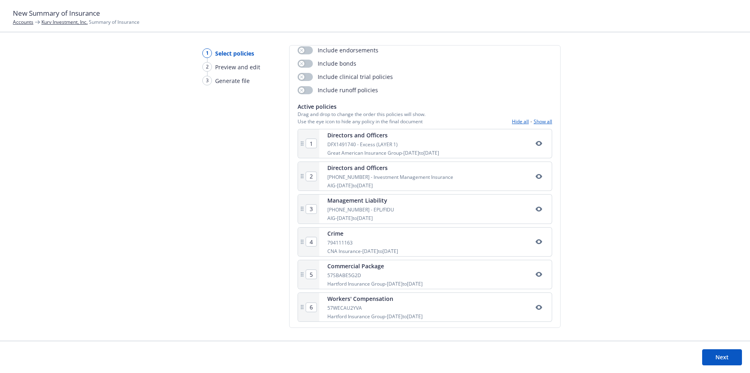
scroll to position [91, 0]
type input "2025 Summary of Insurance"
drag, startPoint x: 701, startPoint y: 354, endPoint x: 709, endPoint y: 356, distance: 8.3
click at [703, 355] on footer "Next" at bounding box center [375, 356] width 750 height 32
click at [713, 356] on button "Next" at bounding box center [723, 357] width 40 height 16
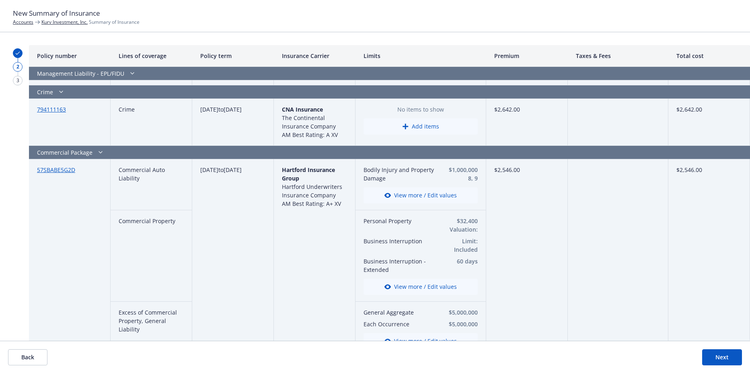
scroll to position [483, 0]
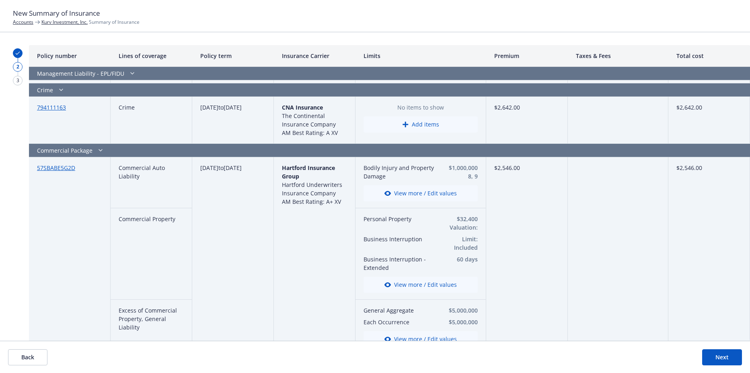
click at [440, 125] on button "Add items" at bounding box center [421, 124] width 114 height 16
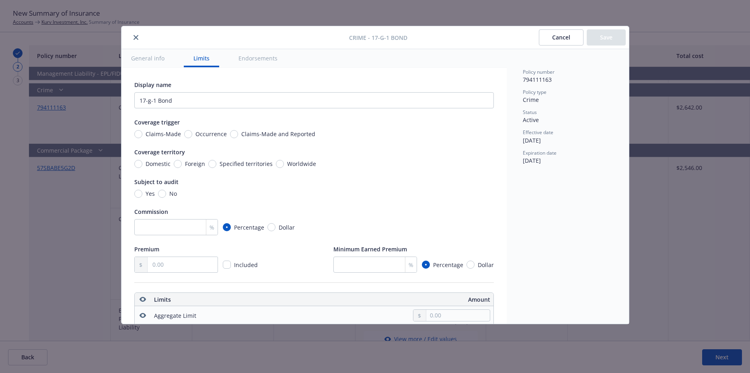
scroll to position [225, 0]
